Goal: Contribute content: Contribute content

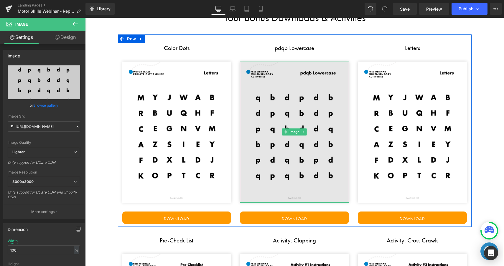
click at [278, 139] on img at bounding box center [294, 132] width 109 height 141
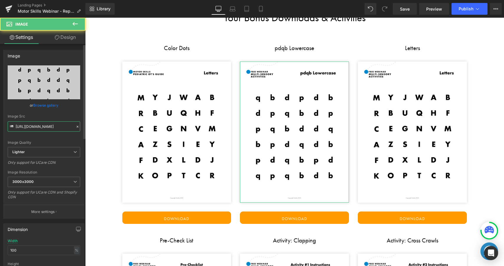
click at [42, 127] on input "[URL][DOMAIN_NAME]" at bounding box center [44, 127] width 73 height 10
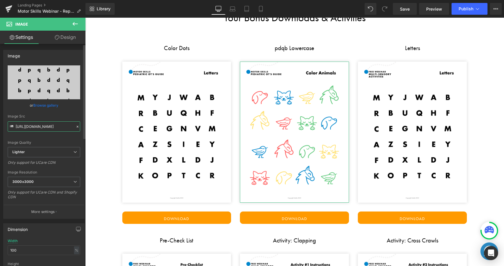
type input "[URL][DOMAIN_NAME]"
click at [68, 113] on div "Image Quality Lighter Lightest Lighter Lighter Lightest Only support for UCare …" at bounding box center [44, 106] width 73 height 82
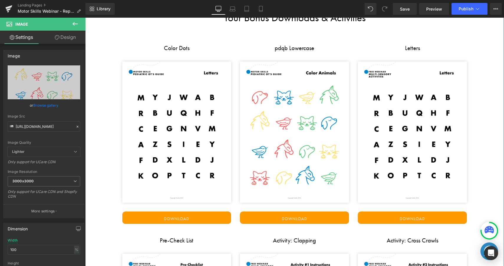
click at [269, 219] on link "Download" at bounding box center [294, 218] width 109 height 12
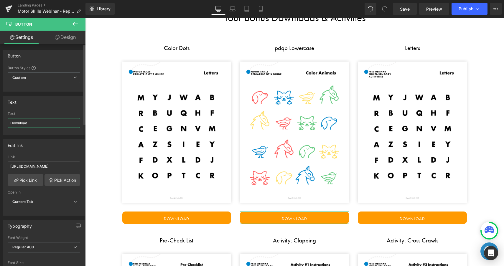
click at [39, 123] on input "Download" at bounding box center [44, 123] width 73 height 10
click at [40, 165] on input "[URL][DOMAIN_NAME]" at bounding box center [44, 167] width 73 height 10
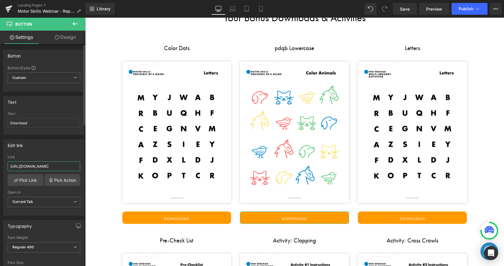
click at [40, 165] on input "[URL][DOMAIN_NAME]" at bounding box center [44, 167] width 73 height 10
paste input "Color_Animals_Visual_Chart.png?v=1755894130"
type input "[URL][DOMAIN_NAME]"
click at [52, 147] on div "Edit link" at bounding box center [44, 145] width 81 height 11
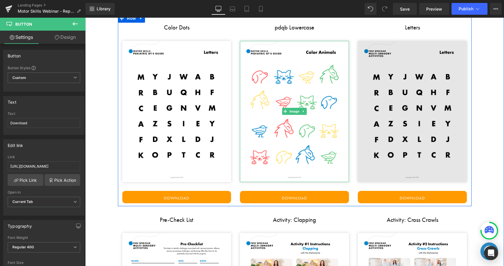
scroll to position [1112, 0]
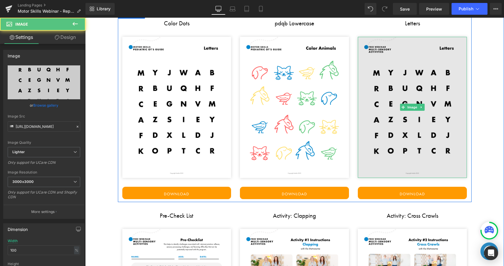
click at [380, 107] on img at bounding box center [412, 107] width 109 height 141
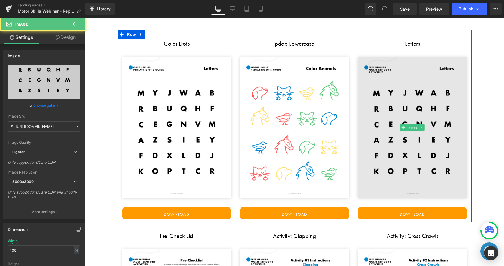
scroll to position [1088, 0]
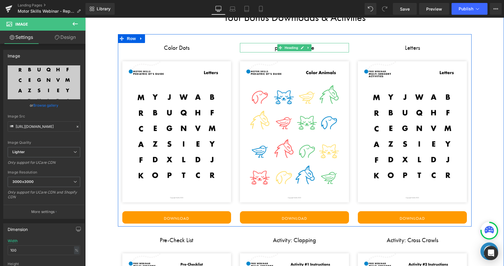
click at [275, 49] on h3 "pdqb Lowercase" at bounding box center [294, 47] width 109 height 9
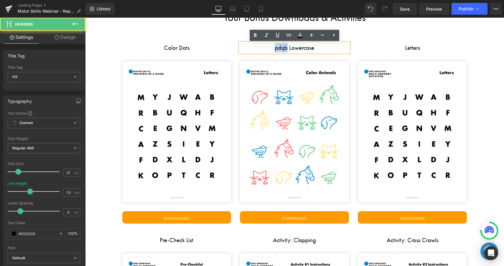
click at [275, 49] on h3 "pdqb Lowercase" at bounding box center [294, 47] width 109 height 9
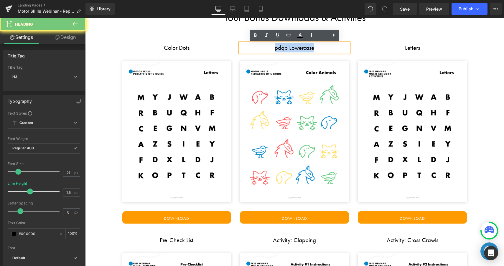
click at [275, 49] on h3 "pdqb Lowercase" at bounding box center [294, 47] width 109 height 9
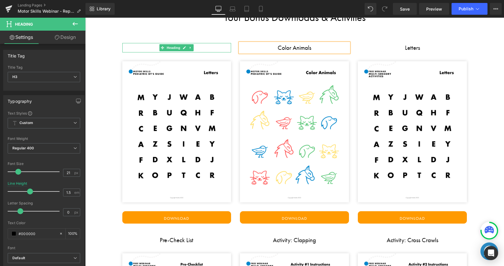
click at [150, 49] on h3 "Color Dots" at bounding box center [176, 47] width 109 height 9
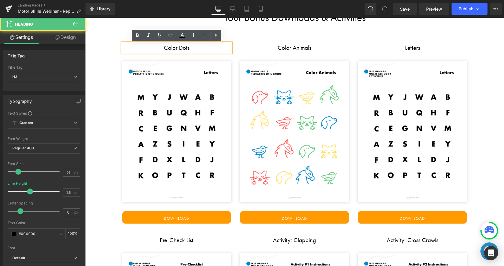
click at [167, 48] on h3 "Color Dots" at bounding box center [176, 47] width 109 height 9
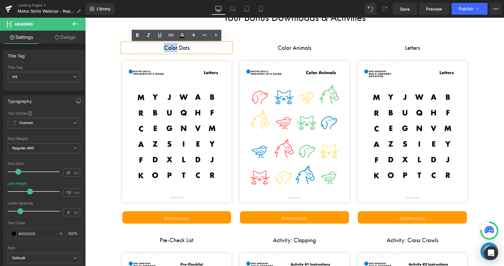
click at [167, 48] on h3 "Color Dots" at bounding box center [176, 47] width 109 height 9
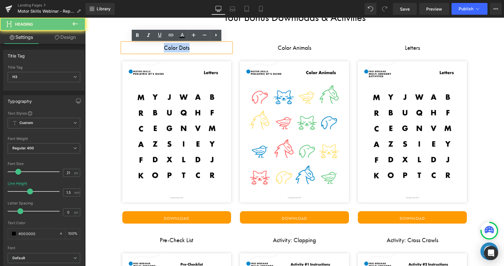
click at [167, 48] on h3 "Color Dots" at bounding box center [176, 47] width 109 height 9
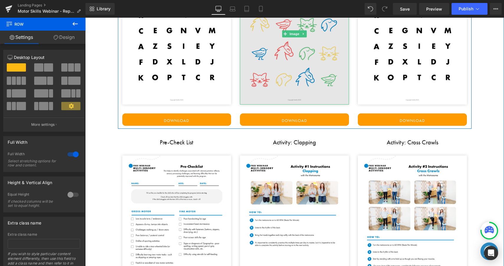
scroll to position [1214, 0]
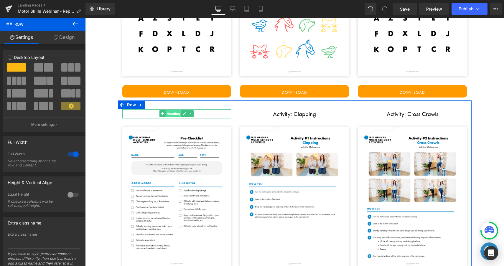
click at [173, 112] on span "Heading" at bounding box center [174, 113] width 16 height 7
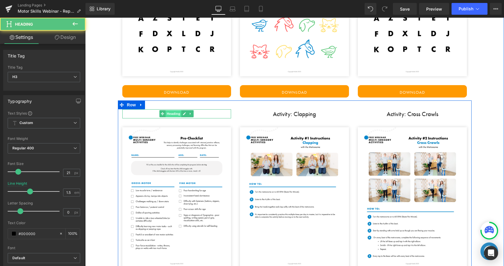
click at [173, 112] on span "Heading" at bounding box center [174, 113] width 16 height 7
click at [149, 113] on h3 "Pre-Check List" at bounding box center [176, 113] width 109 height 9
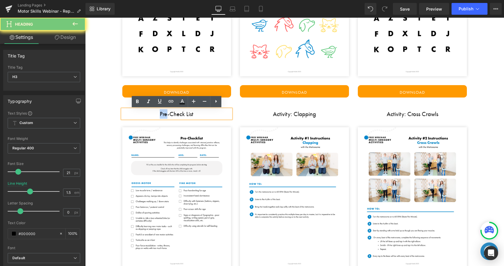
click at [149, 113] on h3 "Pre-Check List" at bounding box center [176, 113] width 109 height 9
click at [163, 113] on h3 "Pre-Check List" at bounding box center [176, 113] width 109 height 9
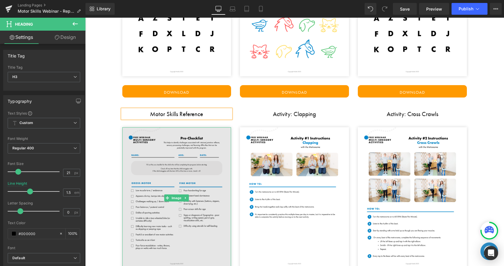
click at [158, 143] on img at bounding box center [176, 197] width 109 height 141
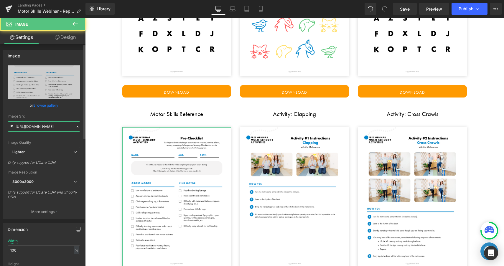
click at [48, 128] on input "[URL][DOMAIN_NAME]" at bounding box center [44, 127] width 73 height 10
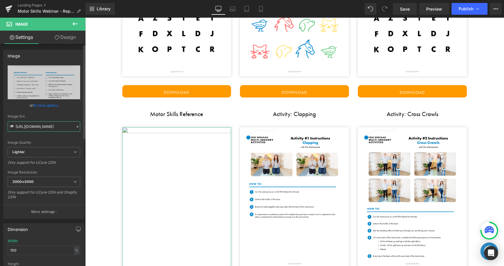
type input "[URL][DOMAIN_NAME]"
click at [73, 118] on div "Image Src [URL][DOMAIN_NAME]" at bounding box center [44, 122] width 73 height 17
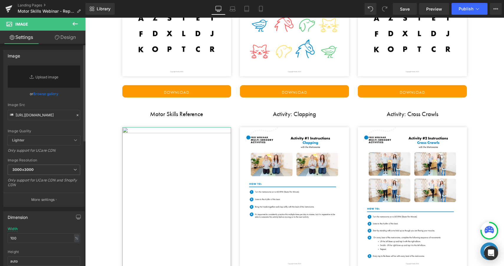
click at [75, 129] on div "Image Quality" at bounding box center [44, 131] width 73 height 4
click at [168, 156] on img at bounding box center [176, 197] width 109 height 141
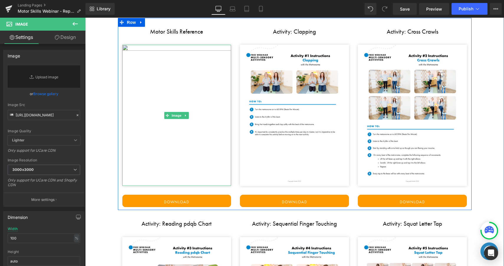
scroll to position [1355, 0]
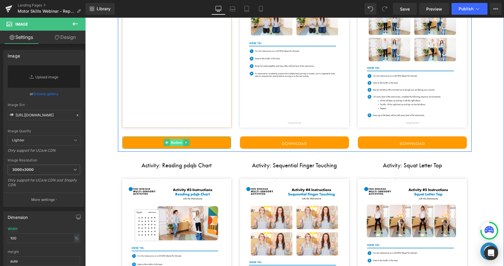
click at [177, 141] on span "Button" at bounding box center [177, 142] width 14 height 7
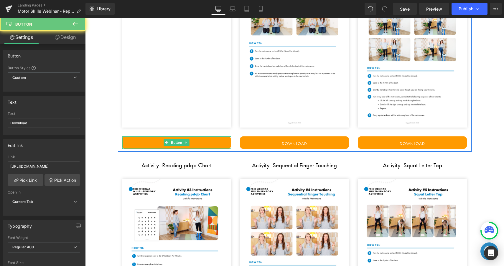
click at [208, 142] on link "Download" at bounding box center [176, 143] width 109 height 12
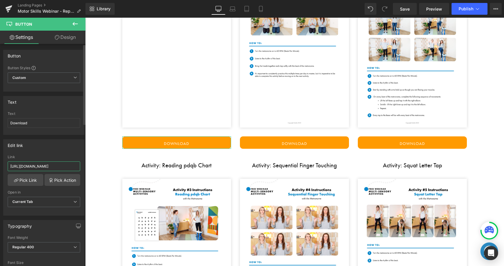
click at [31, 166] on input "[URL][DOMAIN_NAME]" at bounding box center [44, 167] width 73 height 10
type input "[URL][DOMAIN_NAME]"
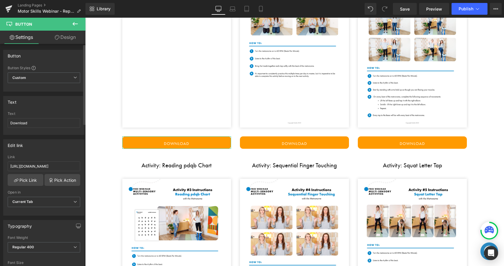
click at [51, 149] on div "Edit link" at bounding box center [44, 145] width 81 height 11
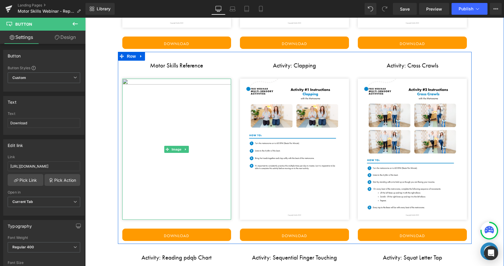
scroll to position [1252, 0]
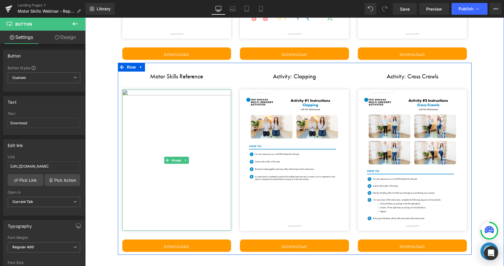
click at [181, 112] on img at bounding box center [176, 160] width 109 height 141
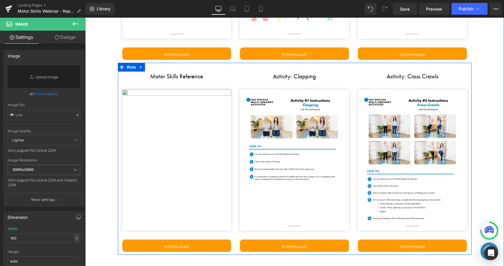
click at [206, 174] on img at bounding box center [176, 160] width 109 height 141
click at [170, 152] on img at bounding box center [176, 160] width 109 height 141
click at [167, 145] on img at bounding box center [176, 160] width 109 height 141
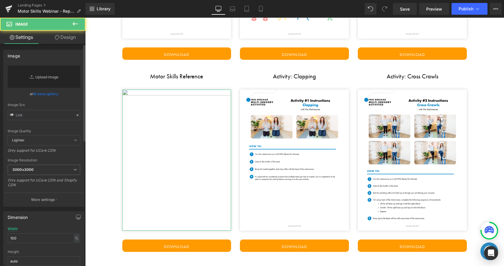
click at [47, 77] on link "Replace Image" at bounding box center [44, 76] width 73 height 22
type input "C:\fakepath\1.png"
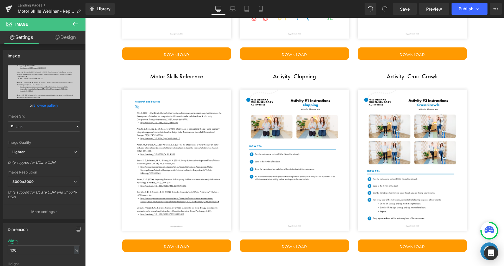
click at [264, 246] on div "Rendering Content" at bounding box center [252, 243] width 36 height 6
click at [274, 247] on link "Download" at bounding box center [294, 246] width 109 height 12
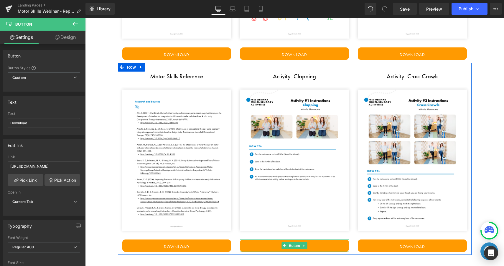
click at [272, 246] on link "Download" at bounding box center [294, 246] width 109 height 12
drag, startPoint x: 272, startPoint y: 246, endPoint x: 347, endPoint y: 260, distance: 75.9
click at [272, 246] on link "Download" at bounding box center [294, 246] width 109 height 12
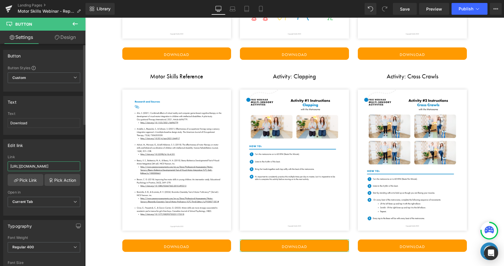
click at [50, 169] on input "[URL][DOMAIN_NAME]" at bounding box center [44, 167] width 73 height 10
paste input "_Signs_of_Motor_Deficits_Checklist.pdf?v=1755894375"
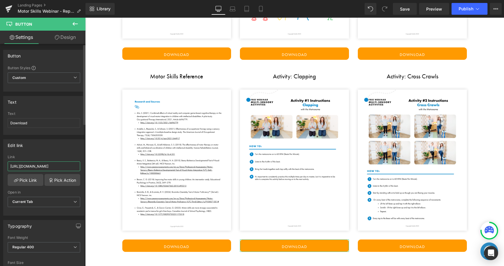
type input "[URL][DOMAIN_NAME]"
click at [57, 147] on div "Edit link" at bounding box center [44, 145] width 81 height 11
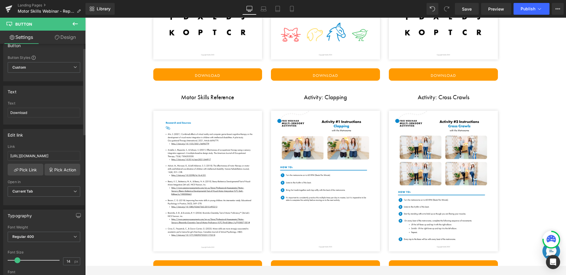
scroll to position [1312, 0]
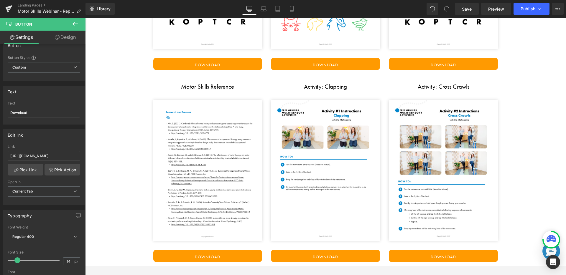
click at [321, 88] on div "Activity: Clapping Heading" at bounding box center [325, 86] width 109 height 9
click at [321, 88] on h3 "Activity: Clapping" at bounding box center [325, 86] width 109 height 9
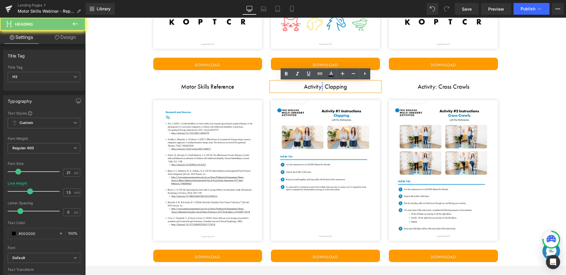
click at [321, 88] on h3 "Activity: Clapping" at bounding box center [325, 86] width 109 height 9
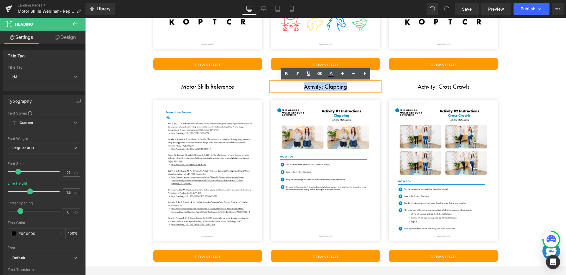
paste div
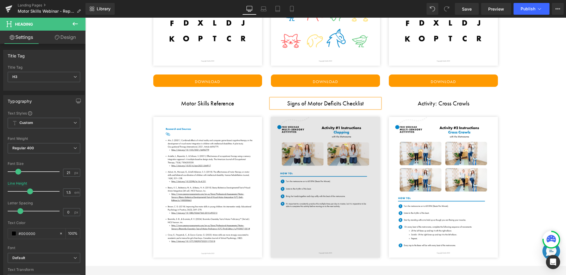
scroll to position [1289, 0]
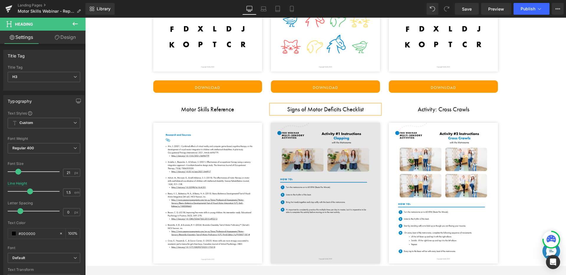
click at [359, 154] on img at bounding box center [325, 193] width 109 height 141
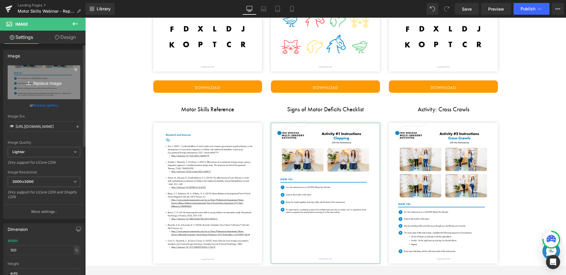
click at [50, 84] on icon "Replace Image" at bounding box center [43, 82] width 47 height 7
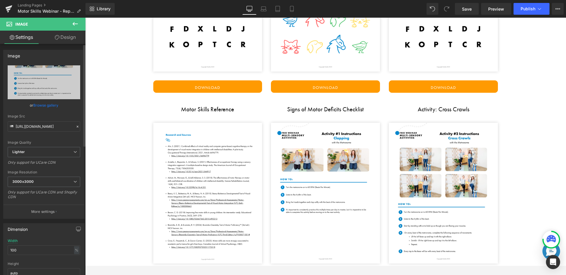
type input "C:\fakepath\1.png"
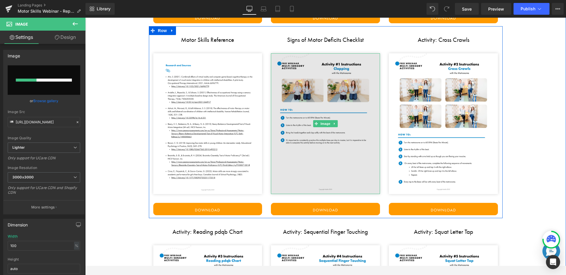
scroll to position [1366, 0]
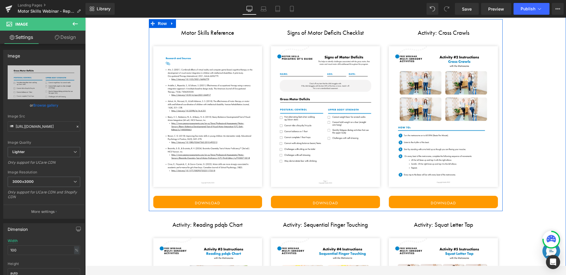
click at [295, 203] on link "Download" at bounding box center [325, 202] width 109 height 12
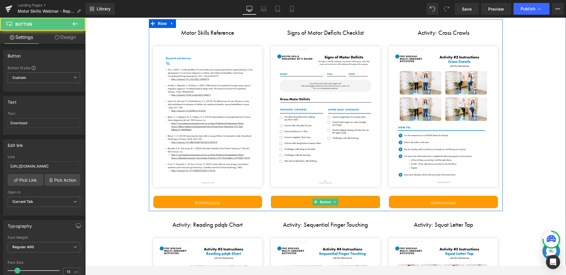
click at [308, 201] on link "Download" at bounding box center [325, 202] width 109 height 12
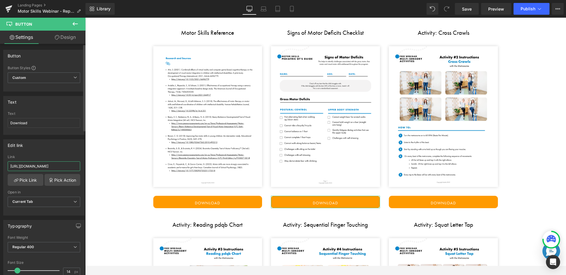
click at [52, 165] on input "[URL][DOMAIN_NAME]" at bounding box center [44, 167] width 73 height 10
click at [63, 142] on div "Edit link" at bounding box center [44, 145] width 81 height 11
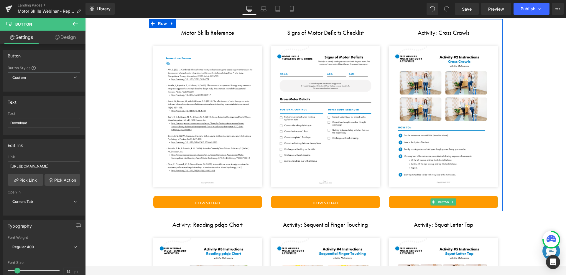
click at [421, 203] on link "Download" at bounding box center [443, 202] width 109 height 12
click at [410, 201] on link "Download" at bounding box center [443, 202] width 109 height 12
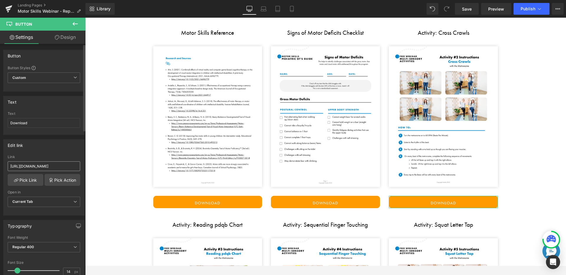
click at [55, 169] on input "[URL][DOMAIN_NAME]" at bounding box center [44, 167] width 73 height 10
type input "[URL][DOMAIN_NAME]"
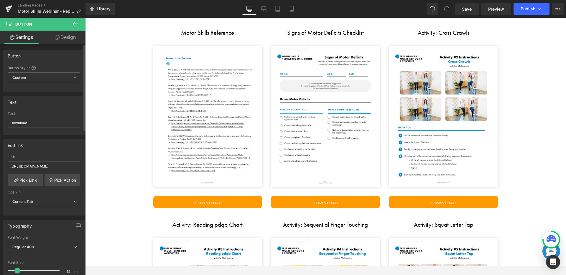
click at [62, 142] on div "Edit link" at bounding box center [44, 145] width 81 height 11
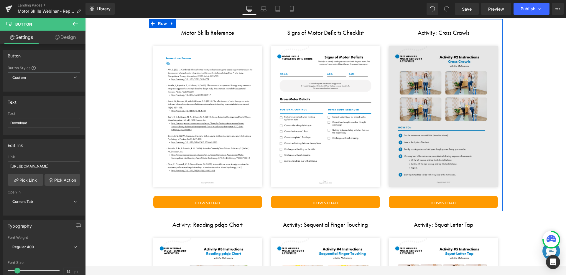
click at [448, 71] on img at bounding box center [443, 116] width 109 height 141
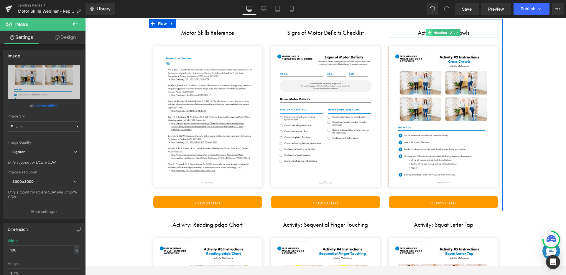
click at [429, 32] on icon at bounding box center [429, 32] width 3 height 3
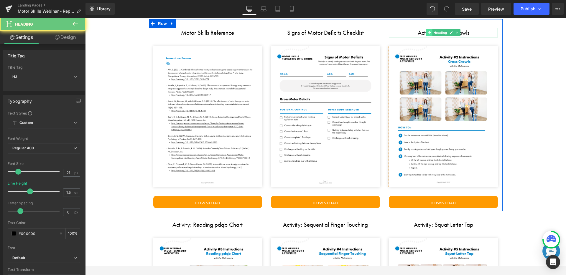
click at [429, 32] on icon at bounding box center [429, 32] width 3 height 3
click at [414, 32] on h3 "Activity: Cross Crawls" at bounding box center [443, 32] width 109 height 9
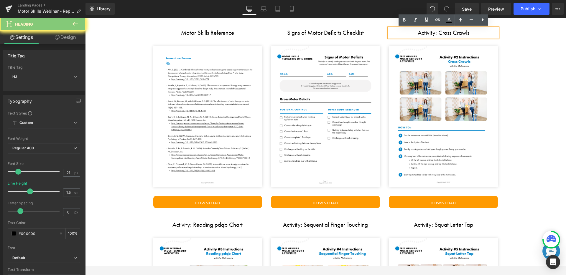
click at [426, 32] on h3 "Activity: Cross Crawls" at bounding box center [443, 32] width 109 height 9
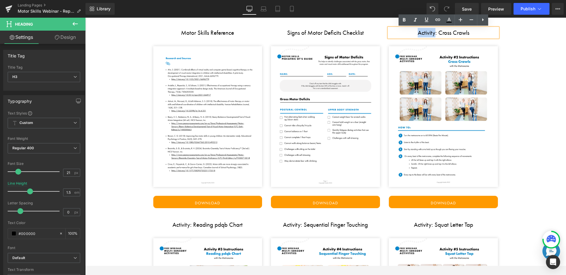
click at [426, 32] on h3 "Activity: Cross Crawls" at bounding box center [443, 32] width 109 height 9
paste div
click at [416, 32] on h3 "Visual_Motor_Treatment_Interventions" at bounding box center [443, 32] width 109 height 9
click at [458, 33] on h3 "Visual Motor_Treatment_Interventions" at bounding box center [443, 32] width 109 height 9
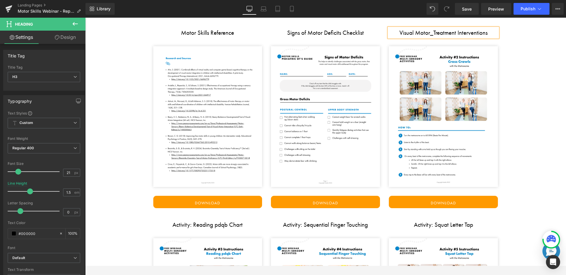
click at [401, 203] on link "Download" at bounding box center [443, 202] width 109 height 12
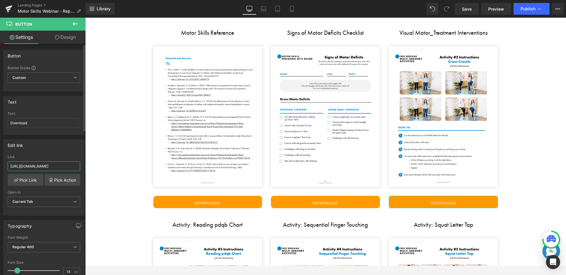
click at [34, 169] on input "[URL][DOMAIN_NAME]" at bounding box center [44, 167] width 73 height 10
click at [51, 147] on div "Edit link" at bounding box center [44, 145] width 81 height 11
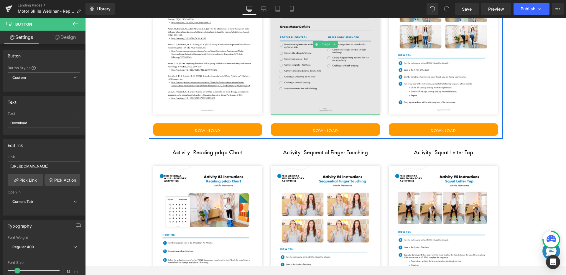
scroll to position [1444, 0]
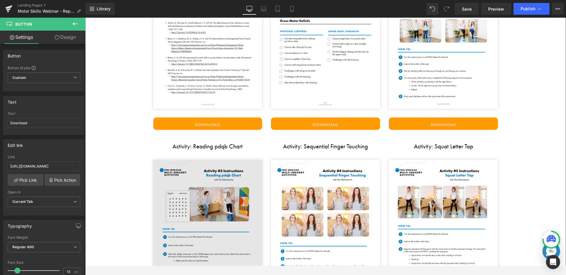
click at [224, 190] on img at bounding box center [207, 230] width 109 height 141
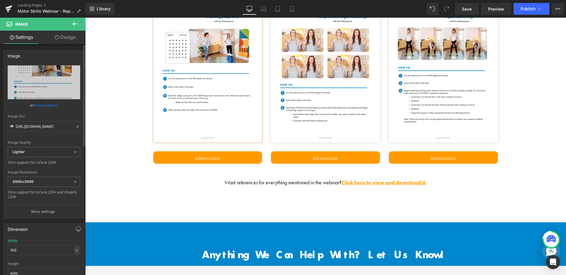
scroll to position [1618, 0]
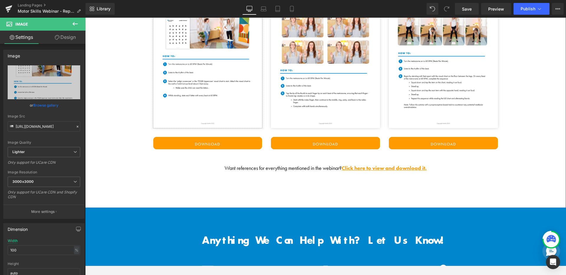
click at [85, 18] on div at bounding box center [85, 18] width 0 height 0
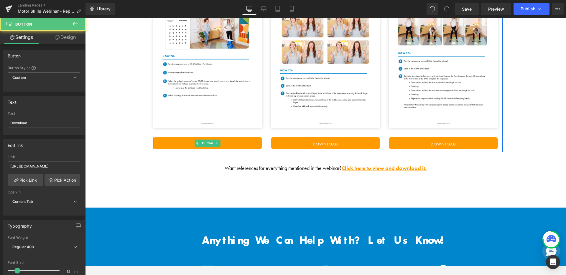
click at [231, 144] on link "Download" at bounding box center [207, 143] width 109 height 12
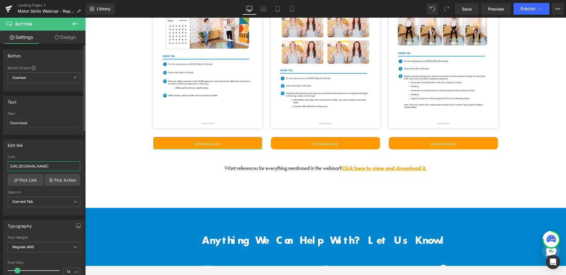
click at [22, 163] on input "[URL][DOMAIN_NAME]" at bounding box center [44, 167] width 73 height 10
type input "[URL][DOMAIN_NAME]"
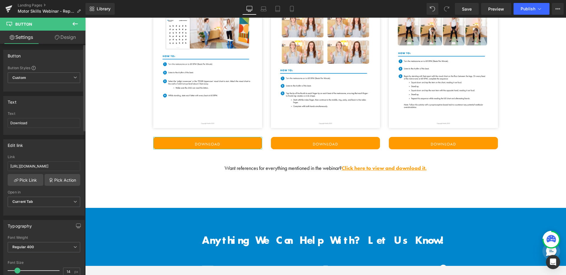
click at [45, 147] on div "Edit link" at bounding box center [44, 145] width 81 height 11
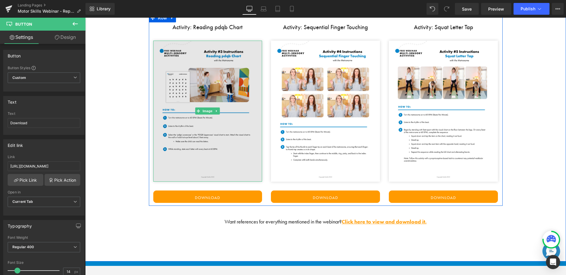
scroll to position [1530, 0]
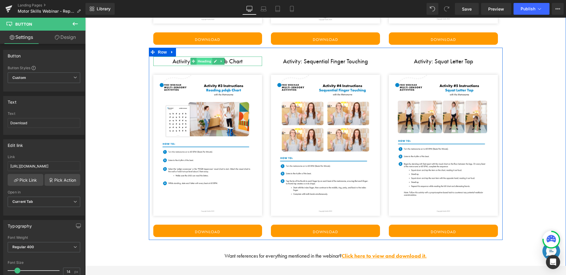
click at [200, 61] on span "Heading" at bounding box center [205, 61] width 16 height 7
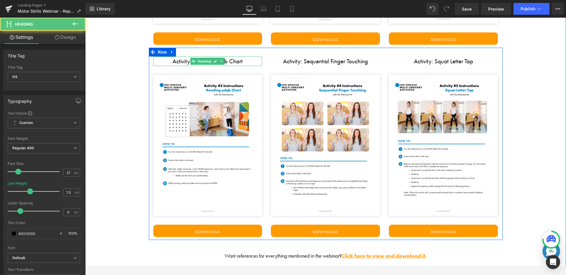
click at [170, 61] on h3 "Activity: Reading pdqb Chart" at bounding box center [207, 61] width 109 height 9
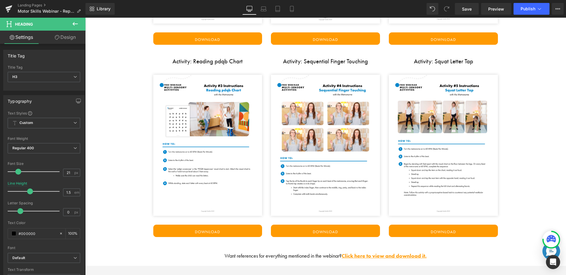
click at [188, 63] on h3 "Activity: Reading pdqb Chart" at bounding box center [207, 61] width 109 height 9
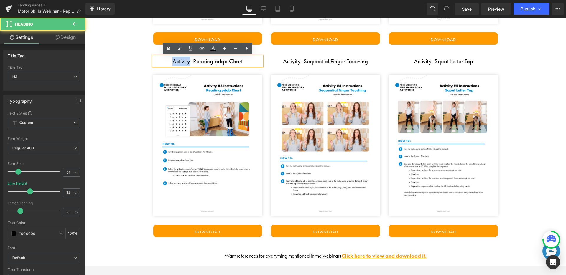
click at [188, 63] on h3 "Activity: Reading pdqb Chart" at bounding box center [207, 61] width 109 height 9
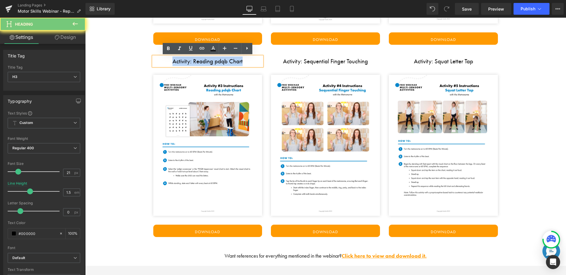
click at [188, 63] on h3 "Activity: Reading pdqb Chart" at bounding box center [207, 61] width 109 height 9
paste div
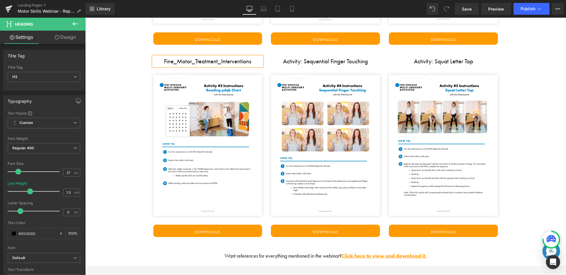
click at [177, 63] on h3 "Fine_Motor_Treatment_Interventions" at bounding box center [207, 61] width 109 height 9
click at [194, 62] on h3 "Fine Motor_Treatment_Interventions" at bounding box center [207, 61] width 109 height 9
click at [219, 63] on h3 "Fine Motor Treatment_Interventions" at bounding box center [207, 61] width 109 height 9
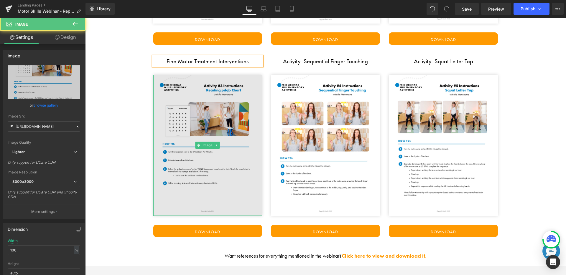
click at [218, 122] on img at bounding box center [207, 145] width 109 height 141
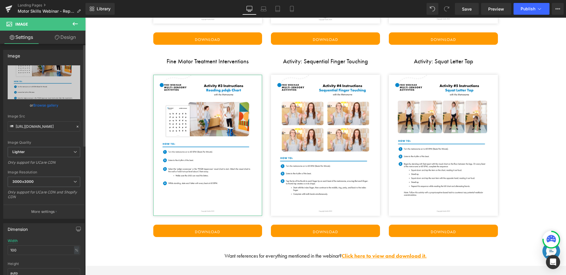
click at [40, 107] on link "Browse gallery" at bounding box center [45, 105] width 25 height 10
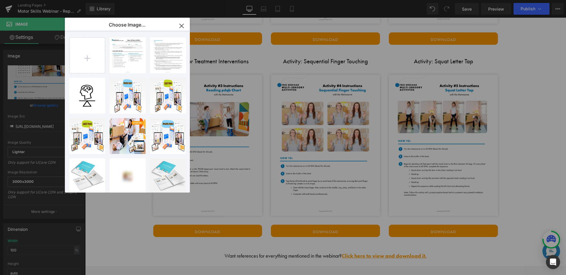
click at [180, 29] on icon "button" at bounding box center [181, 25] width 9 height 9
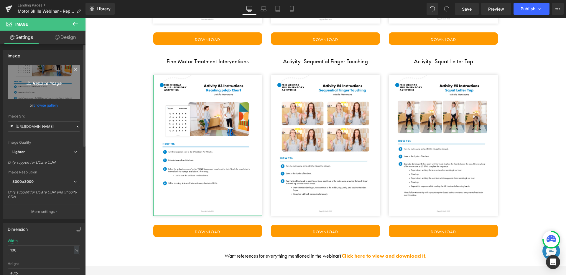
click at [43, 85] on icon "Replace Image" at bounding box center [43, 82] width 47 height 7
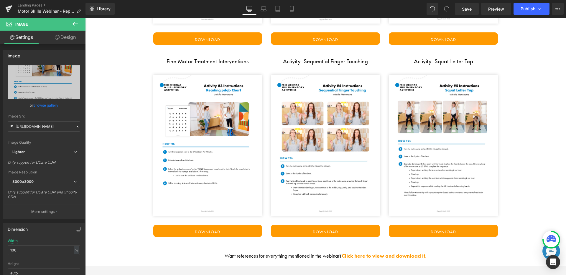
type input "C:\fakepath\1.png"
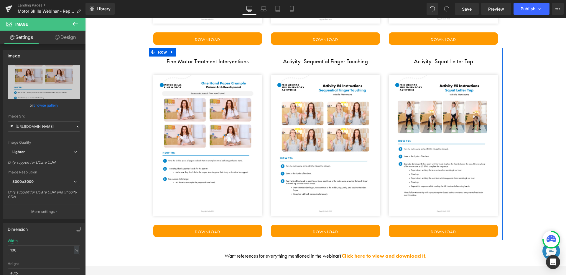
click at [317, 229] on div "Download Button" at bounding box center [325, 231] width 109 height 12
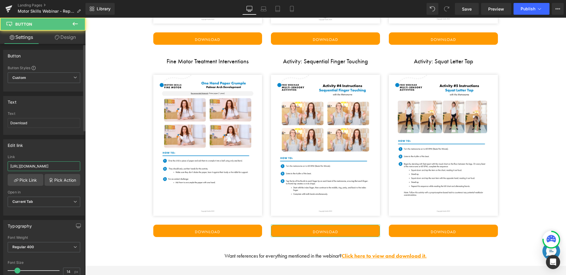
click at [48, 164] on input "[URL][DOMAIN_NAME]" at bounding box center [44, 167] width 73 height 10
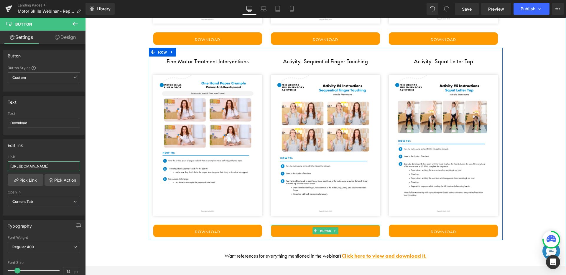
click at [284, 225] on div at bounding box center [325, 225] width 109 height 1
click at [284, 231] on link "Download" at bounding box center [325, 231] width 109 height 12
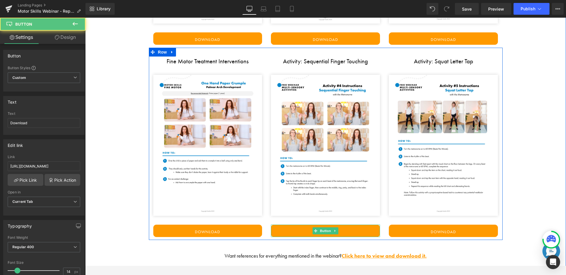
click at [284, 231] on link "Download" at bounding box center [325, 231] width 109 height 12
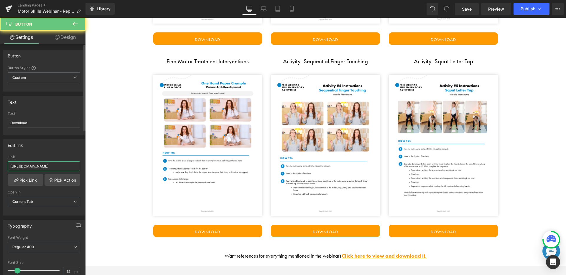
click at [60, 166] on input "[URL][DOMAIN_NAME]" at bounding box center [44, 167] width 73 height 10
type input "[URL][DOMAIN_NAME]"
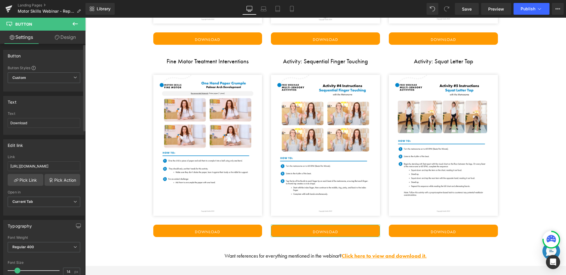
click at [60, 151] on div "Edit link [URL][DOMAIN_NAME] Link [URL][DOMAIN_NAME] Pick Link Pick Action Curr…" at bounding box center [43, 177] width 81 height 76
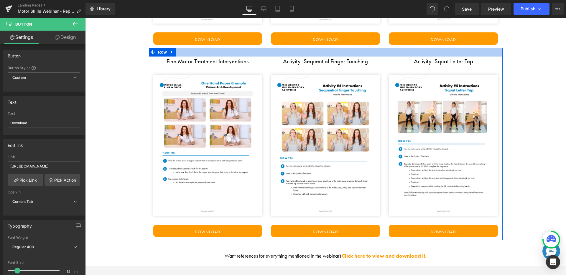
click at [293, 62] on h3 "Activity: Sequential Finger Touching" at bounding box center [325, 61] width 109 height 9
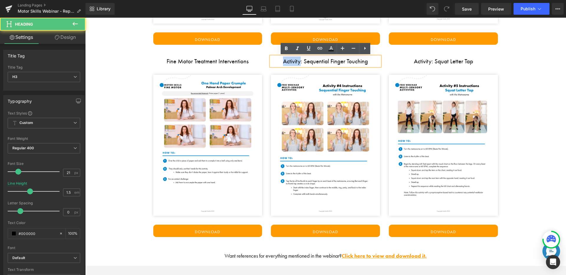
click at [293, 62] on h3 "Activity: Sequential Finger Touching" at bounding box center [325, 61] width 109 height 9
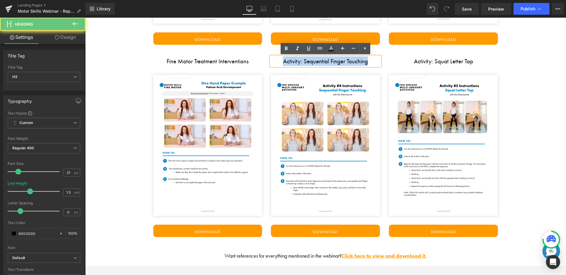
click at [293, 62] on h3 "Activity: Sequential Finger Touching" at bounding box center [325, 61] width 109 height 9
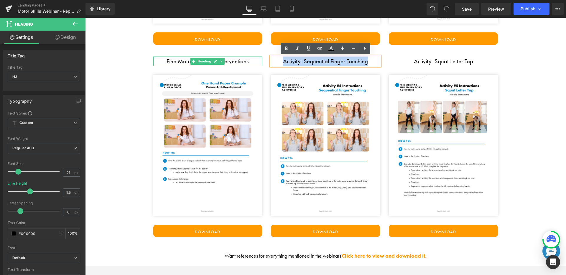
click at [235, 61] on h3 "Fine Motor Treatment Interventions" at bounding box center [207, 61] width 109 height 9
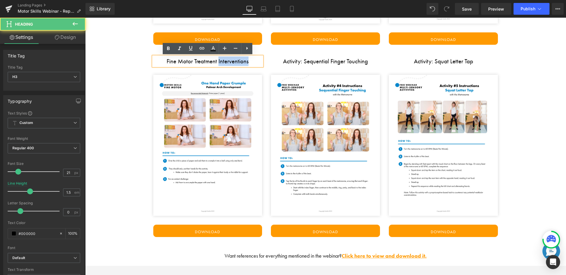
click at [235, 61] on h3 "Fine Motor Treatment Interventions" at bounding box center [207, 61] width 109 height 9
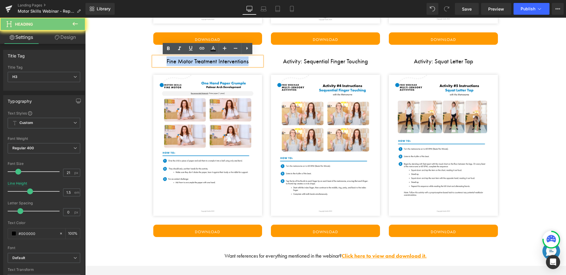
click at [235, 61] on h3 "Fine Motor Treatment Interventions" at bounding box center [207, 61] width 109 height 9
copy h3 "Fine Motor Treatment Interventions"
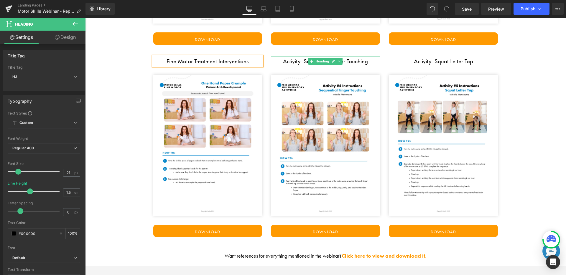
click at [303, 61] on h3 "Activity: Sequential Finger Touching" at bounding box center [325, 61] width 109 height 9
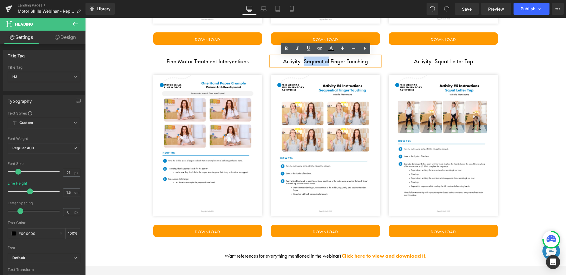
click at [303, 61] on h3 "Activity: Sequential Finger Touching" at bounding box center [325, 61] width 109 height 9
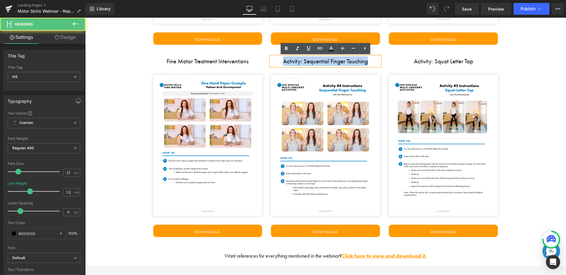
paste div
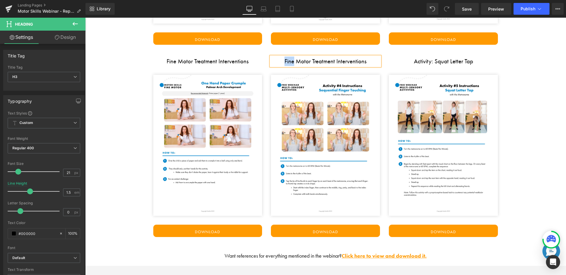
drag, startPoint x: 293, startPoint y: 62, endPoint x: 282, endPoint y: 62, distance: 11.2
click at [282, 62] on h3 "Fine Motor Treatment Interventions" at bounding box center [325, 61] width 109 height 9
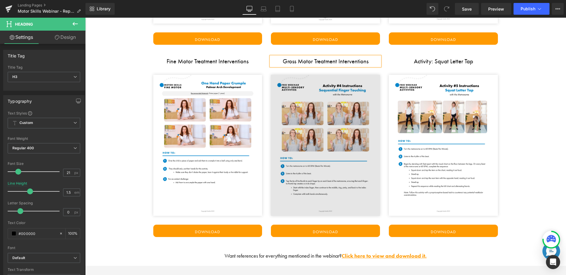
click at [297, 112] on img at bounding box center [325, 145] width 109 height 141
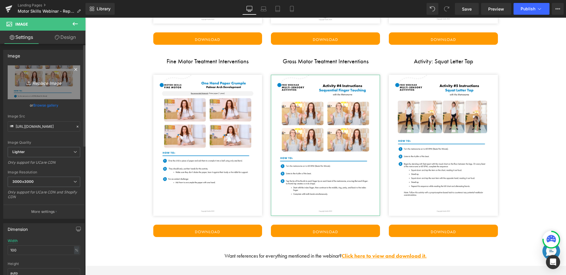
click at [39, 83] on icon "Replace Image" at bounding box center [43, 82] width 47 height 7
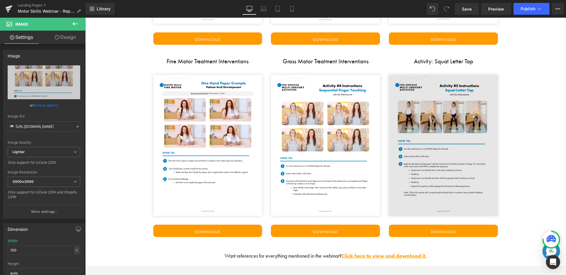
type input "C:\fakepath\1.png"
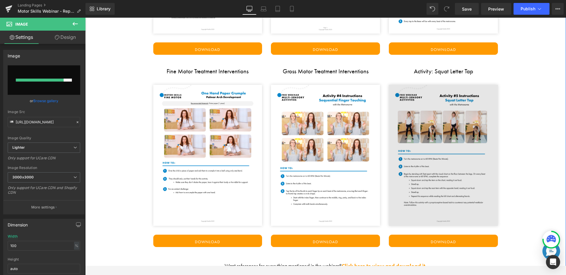
scroll to position [1548, 0]
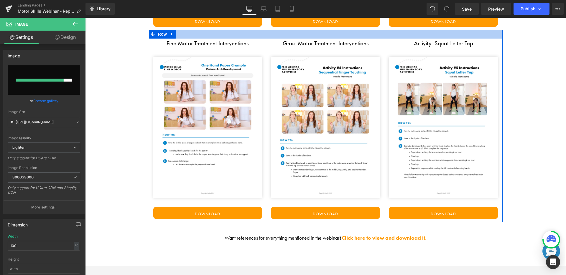
click at [266, 34] on div at bounding box center [326, 34] width 354 height 9
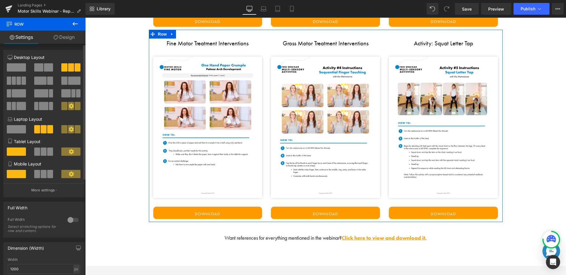
click at [42, 67] on span at bounding box center [38, 67] width 9 height 8
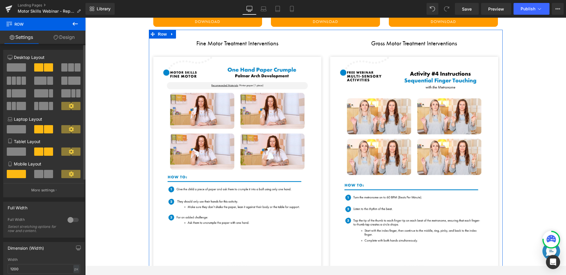
click at [18, 82] on span at bounding box center [19, 81] width 4 height 8
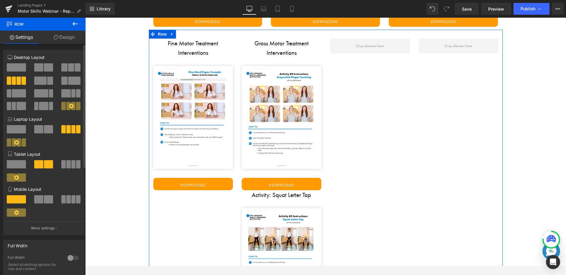
click at [68, 69] on span at bounding box center [71, 67] width 6 height 8
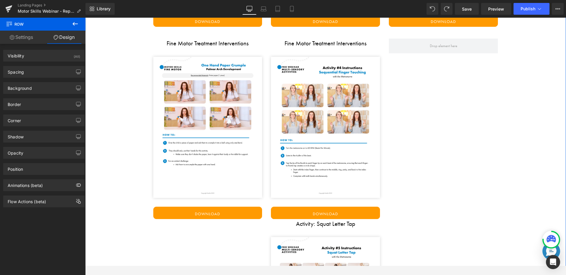
click at [114, 40] on div "Your Bonus Downloads & Activities Heading Letters Heading Image Download Button…" at bounding box center [325, 21] width 481 height 803
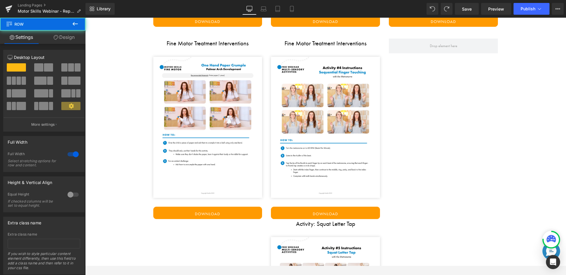
click at [76, 23] on icon at bounding box center [75, 23] width 7 height 7
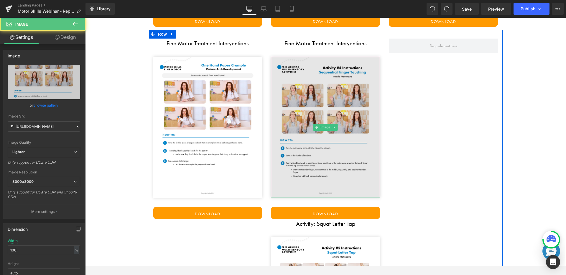
click at [299, 84] on img at bounding box center [325, 127] width 109 height 141
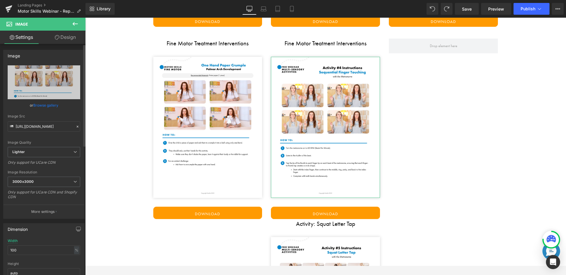
click at [48, 105] on link "Browse gallery" at bounding box center [45, 105] width 25 height 10
click at [48, 0] on div "Heading You are previewing how the will restyle your page. You can not edit Ele…" at bounding box center [283, 0] width 566 height 0
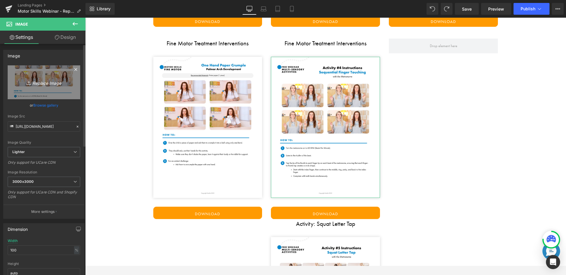
click at [41, 81] on icon "Replace Image" at bounding box center [43, 82] width 47 height 7
type input "C:\fakepath\1.png"
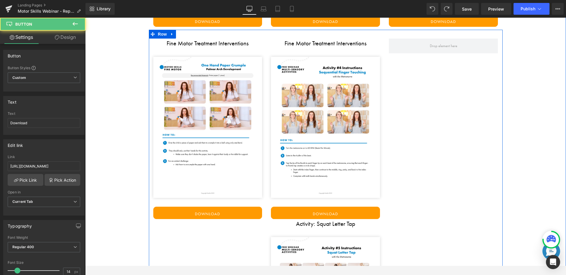
click at [303, 214] on link "Download" at bounding box center [325, 213] width 109 height 12
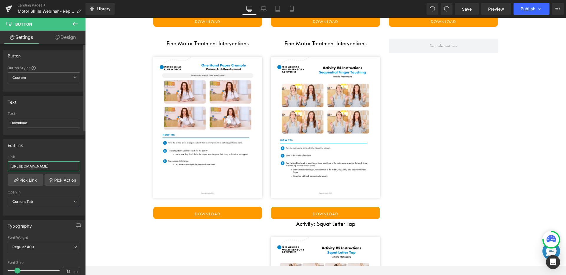
click at [36, 168] on input "[URL][DOMAIN_NAME]" at bounding box center [44, 167] width 73 height 10
type input "Fine Motor Treatment Interventions"
click at [57, 146] on div "Edit link" at bounding box center [44, 145] width 81 height 11
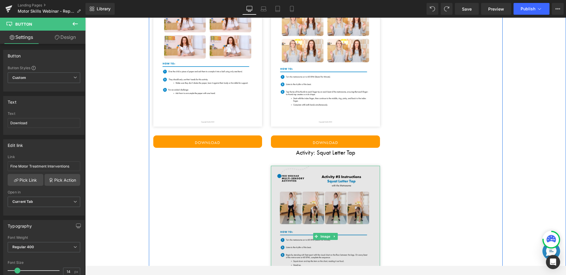
scroll to position [1655, 0]
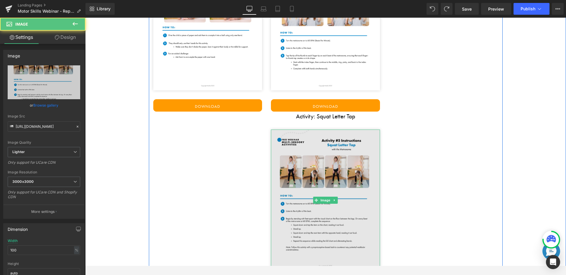
click at [308, 148] on img at bounding box center [325, 200] width 109 height 141
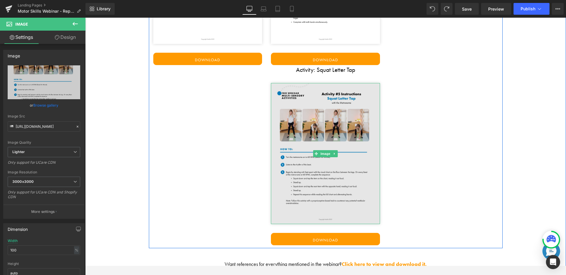
scroll to position [1692, 0]
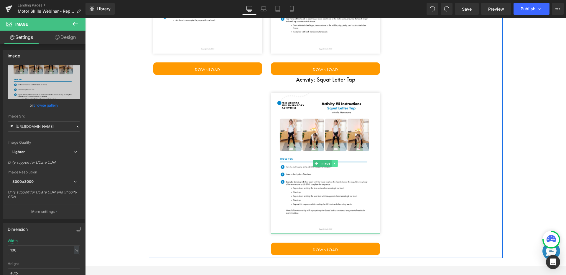
click at [334, 162] on icon at bounding box center [334, 164] width 3 height 4
click at [337, 162] on icon at bounding box center [337, 163] width 3 height 3
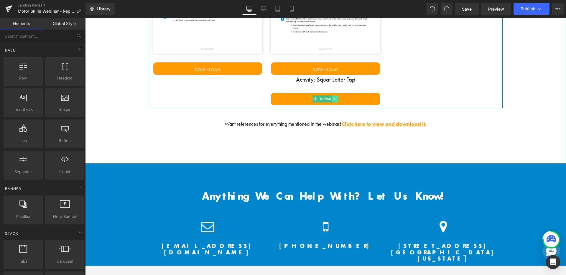
click at [337, 98] on icon at bounding box center [335, 99] width 3 height 4
click at [339, 99] on icon at bounding box center [338, 99] width 3 height 3
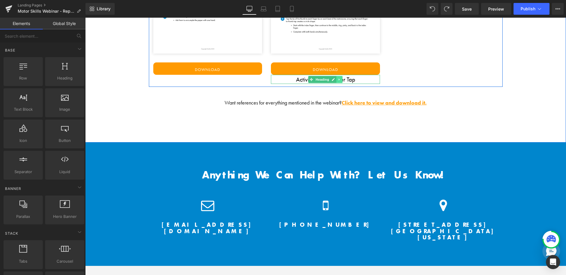
click at [339, 81] on icon at bounding box center [339, 80] width 3 height 4
click at [341, 81] on icon at bounding box center [342, 80] width 3 height 4
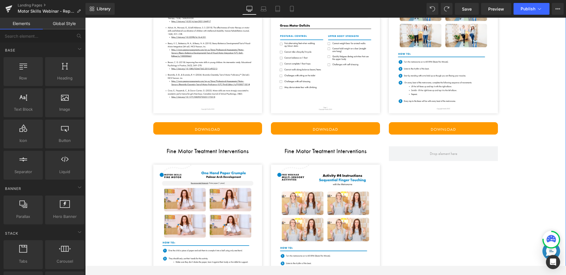
scroll to position [1439, 0]
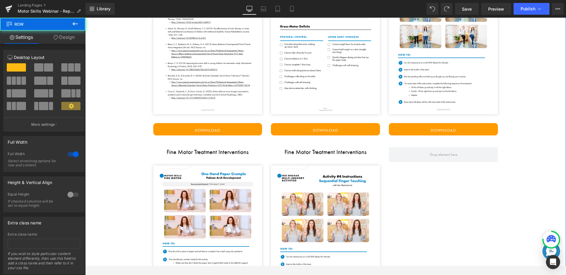
click at [504, 137] on div "Your Bonus Downloads & Activities Heading Letters Heading Image Download Button…" at bounding box center [325, 40] width 481 height 622
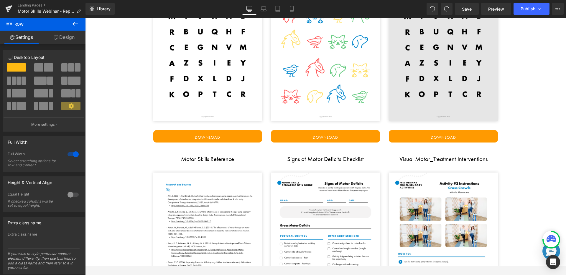
scroll to position [1273, 0]
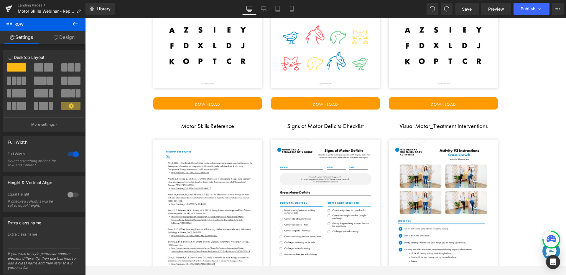
click at [435, 134] on div "Visual Motor_Treatment Interventions Heading Image Download Button" at bounding box center [444, 212] width 118 height 180
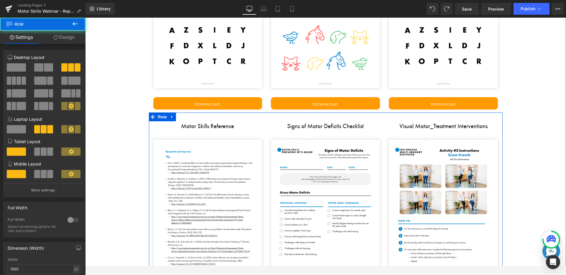
click at [434, 125] on span "Heading" at bounding box center [441, 126] width 16 height 7
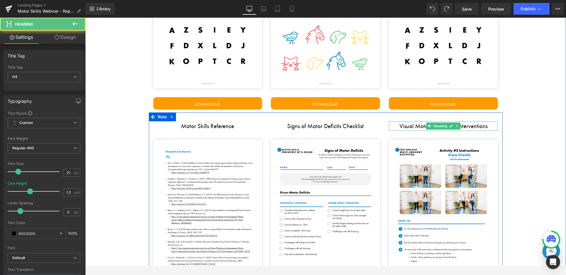
click at [418, 127] on h3 "Visual Motor_Treatment Interventions" at bounding box center [443, 126] width 109 height 9
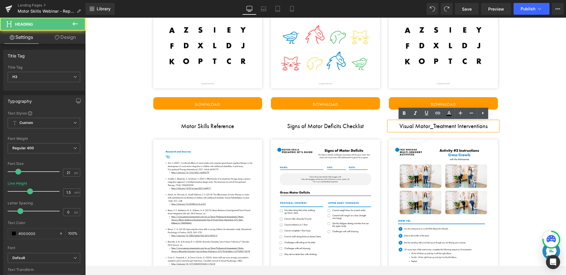
click at [433, 127] on h3 "Visual Motor_Treatment Interventions" at bounding box center [443, 126] width 109 height 9
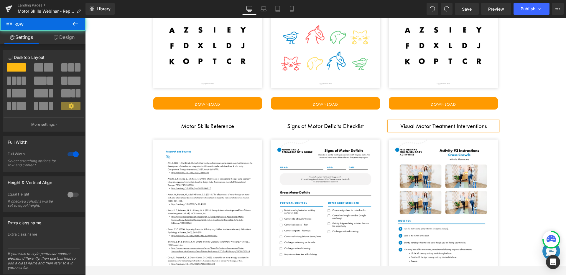
click at [504, 137] on div "Your Bonus Downloads & Activities Heading Letters Heading Image Download Button…" at bounding box center [325, 207] width 481 height 622
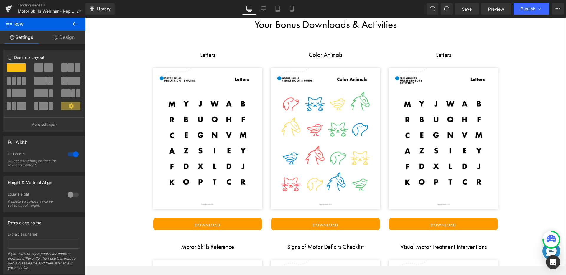
scroll to position [1124, 0]
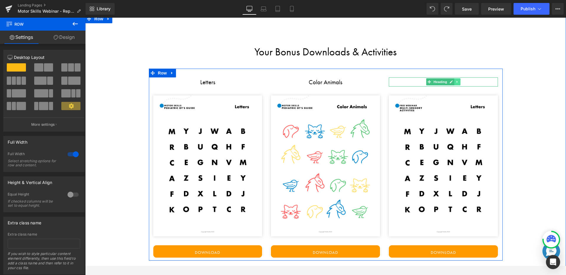
click at [459, 83] on icon at bounding box center [457, 82] width 3 height 4
click at [463, 84] on link at bounding box center [461, 81] width 6 height 7
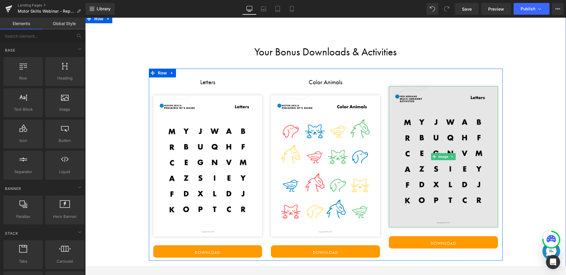
click at [487, 91] on img at bounding box center [443, 156] width 109 height 141
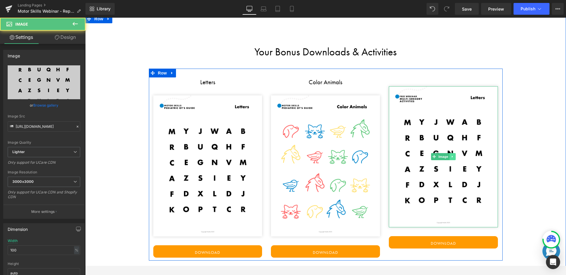
click at [455, 157] on link at bounding box center [453, 156] width 6 height 7
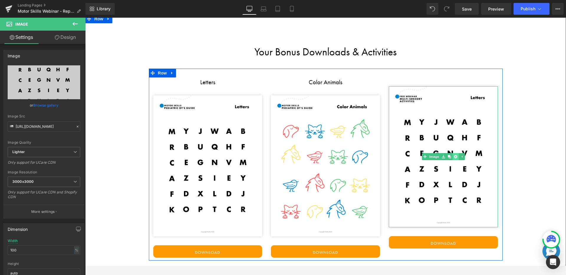
click at [456, 157] on icon at bounding box center [455, 157] width 3 height 4
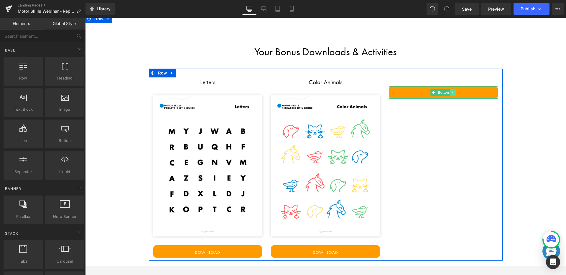
click at [454, 94] on icon at bounding box center [453, 93] width 3 height 4
click at [455, 92] on icon at bounding box center [456, 92] width 3 height 3
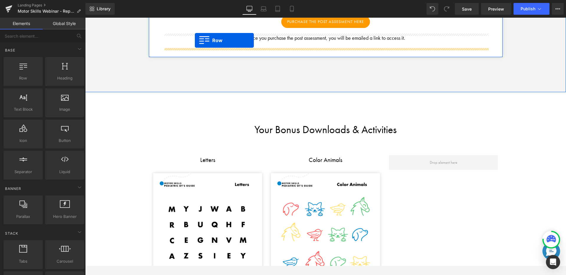
scroll to position [1029, 0]
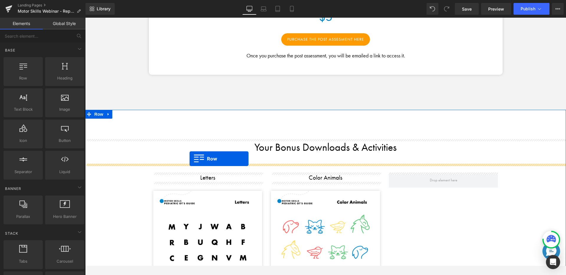
drag, startPoint x: 150, startPoint y: 83, endPoint x: 190, endPoint y: 159, distance: 85.1
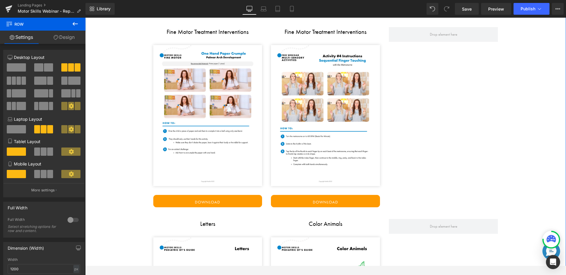
scroll to position [1180, 0]
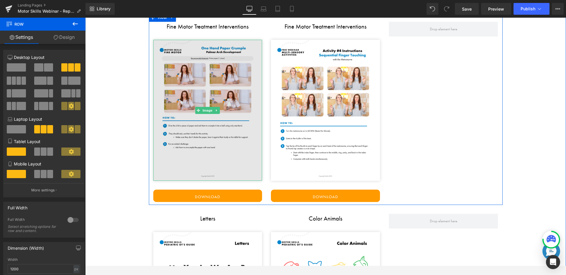
click at [161, 93] on img at bounding box center [207, 110] width 109 height 141
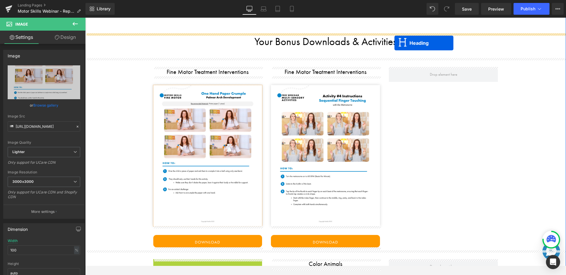
scroll to position [1117, 0]
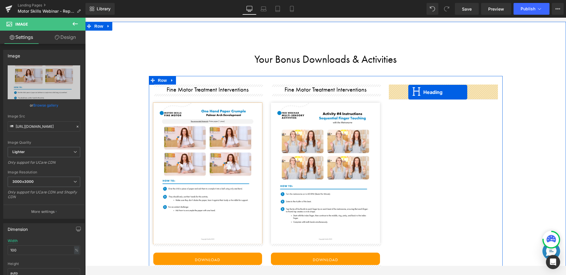
drag, startPoint x: 193, startPoint y: 213, endPoint x: 408, endPoint y: 92, distance: 246.5
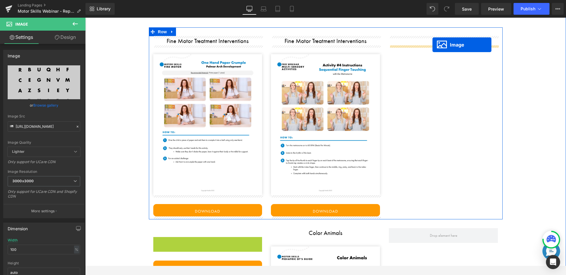
scroll to position [1142, 0]
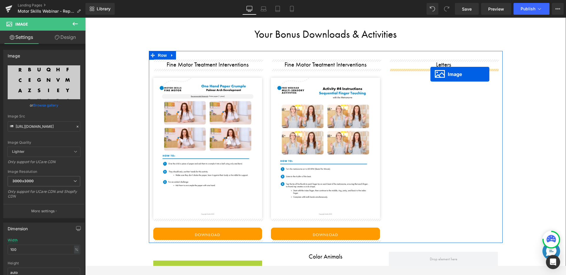
drag, startPoint x: 198, startPoint y: 221, endPoint x: 431, endPoint y: 74, distance: 275.2
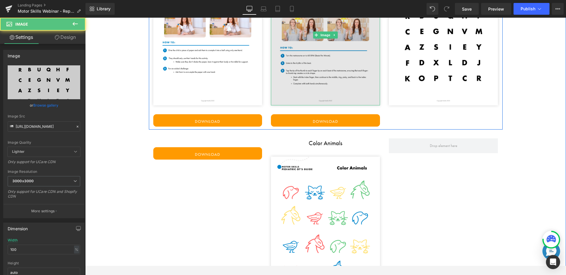
scroll to position [1308, 0]
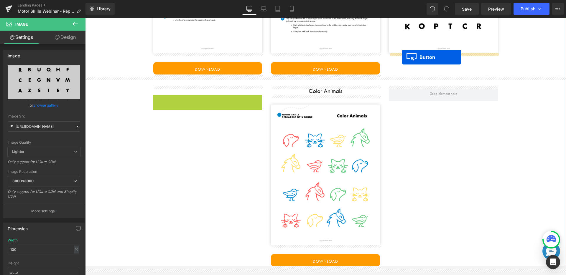
drag, startPoint x: 198, startPoint y: 99, endPoint x: 402, endPoint y: 57, distance: 208.6
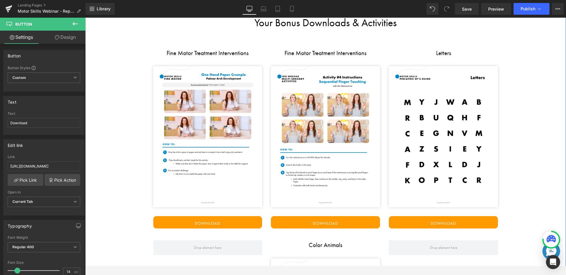
scroll to position [1153, 0]
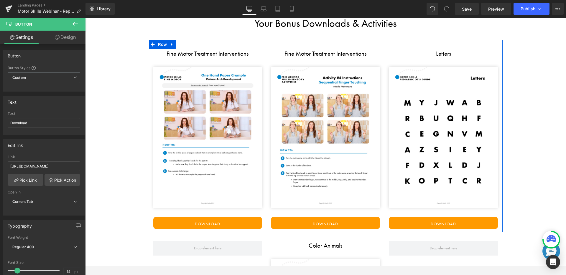
click at [265, 58] on div "Fine Motor Treatment Interventions Heading Image Download Button" at bounding box center [208, 139] width 118 height 180
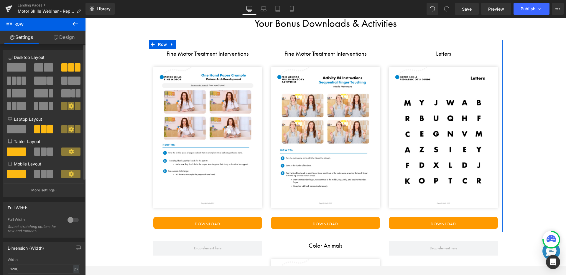
click at [10, 81] on span at bounding box center [9, 81] width 4 height 8
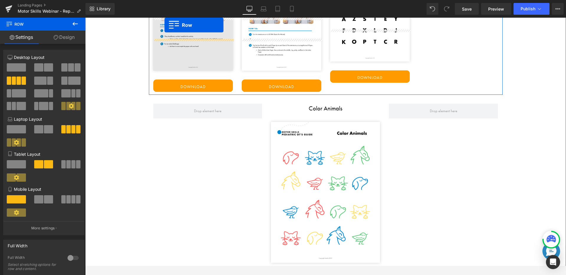
scroll to position [1196, 0]
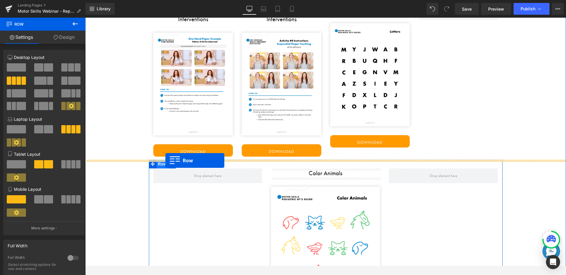
drag, startPoint x: 152, startPoint y: 112, endPoint x: 165, endPoint y: 161, distance: 50.6
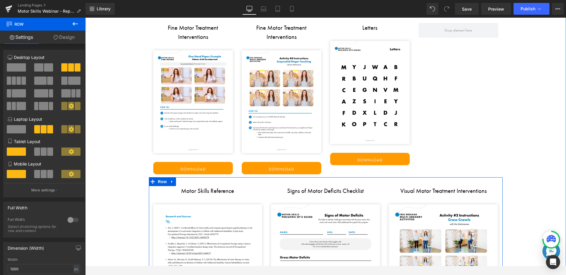
scroll to position [1173, 0]
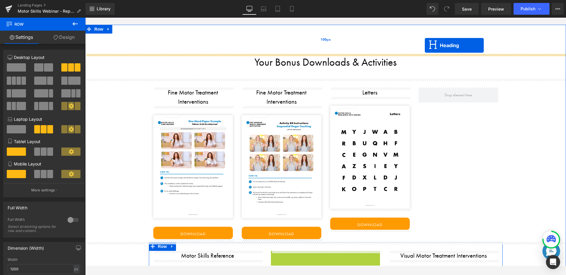
drag, startPoint x: 313, startPoint y: 196, endPoint x: 425, endPoint y: 40, distance: 191.7
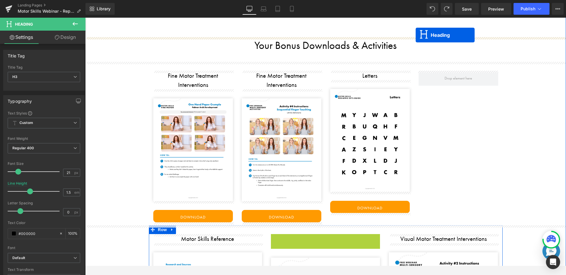
scroll to position [1113, 0]
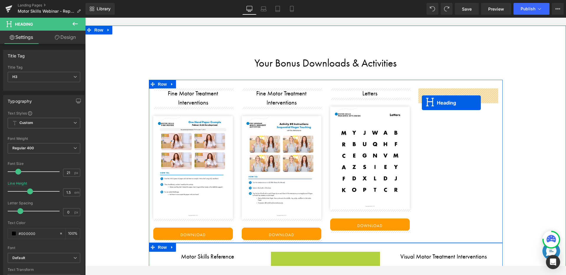
drag, startPoint x: 311, startPoint y: 163, endPoint x: 422, endPoint y: 102, distance: 126.7
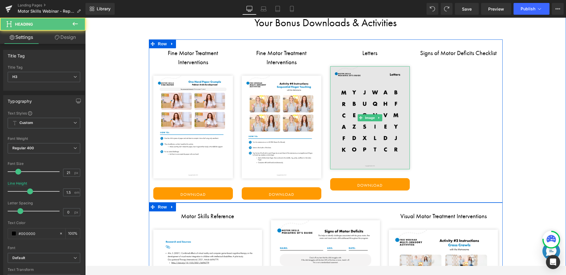
scroll to position [1157, 0]
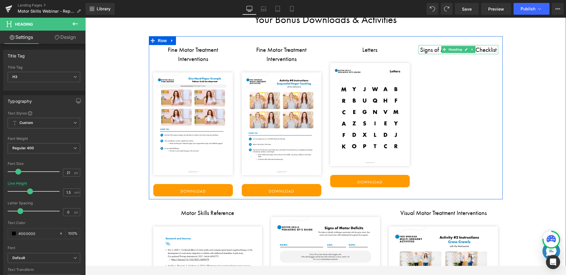
click at [433, 50] on h3 "Signs of Motor Deficits Checklist" at bounding box center [459, 49] width 80 height 9
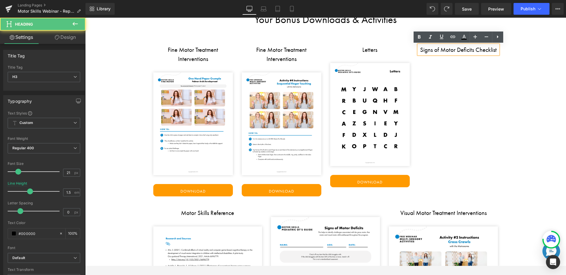
click at [457, 49] on h3 "Signs of Motor Deficits Checklist" at bounding box center [459, 49] width 80 height 9
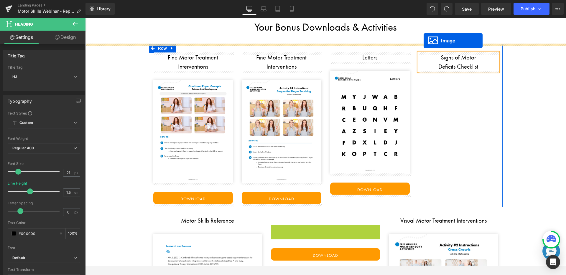
scroll to position [1125, 0]
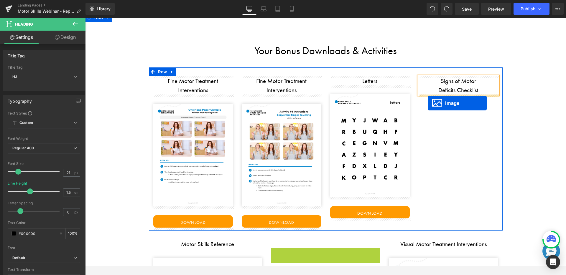
drag, startPoint x: 316, startPoint y: 248, endPoint x: 428, endPoint y: 103, distance: 182.9
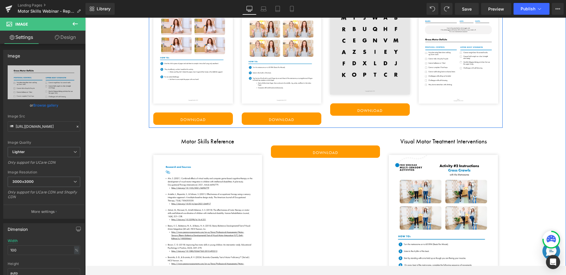
scroll to position [1247, 0]
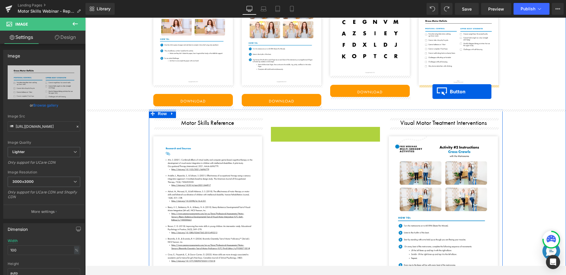
drag, startPoint x: 316, startPoint y: 132, endPoint x: 433, endPoint y: 92, distance: 123.7
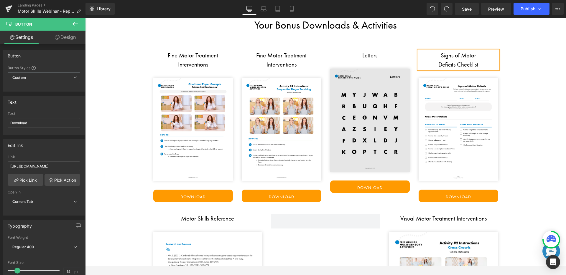
scroll to position [1160, 0]
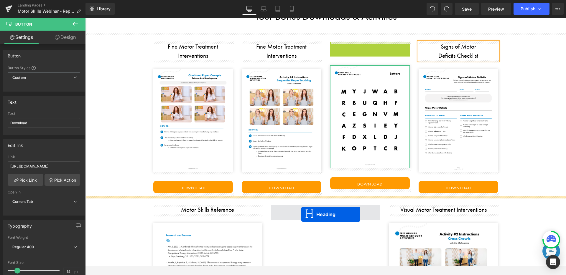
drag, startPoint x: 355, startPoint y: 46, endPoint x: 301, endPoint y: 215, distance: 177.2
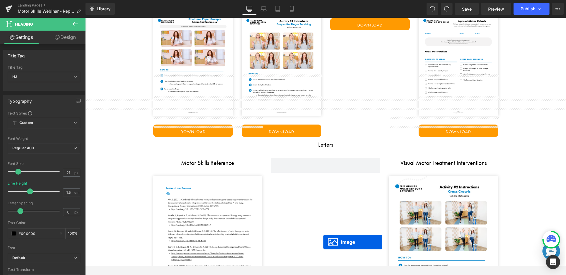
scroll to position [1257, 0]
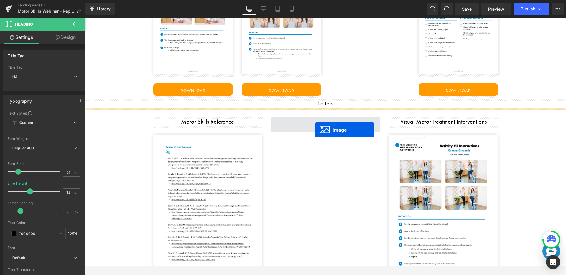
drag, startPoint x: 359, startPoint y: 114, endPoint x: 315, endPoint y: 130, distance: 46.7
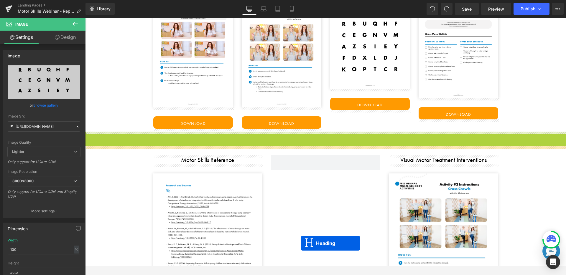
scroll to position [1260, 0]
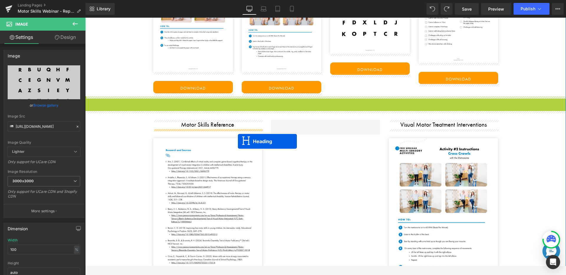
drag, startPoint x: 311, startPoint y: 190, endPoint x: 237, endPoint y: 134, distance: 93.4
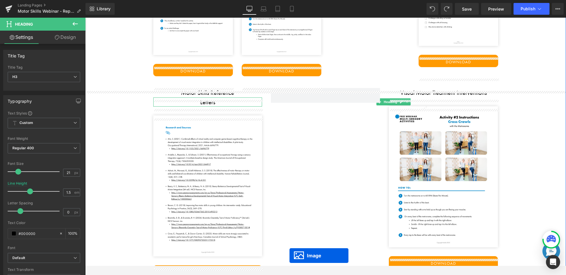
scroll to position [1306, 0]
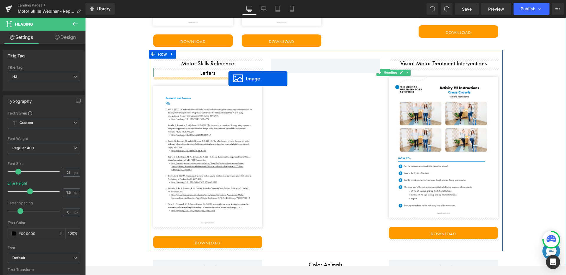
drag, startPoint x: 359, startPoint y: 91, endPoint x: 229, endPoint y: 79, distance: 130.9
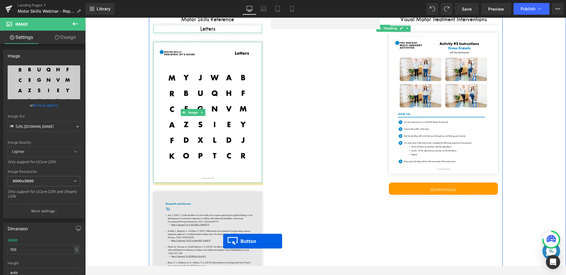
scroll to position [1357, 0]
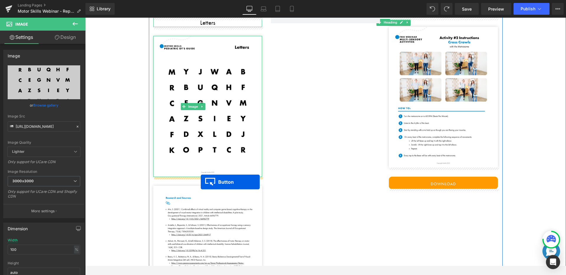
drag, startPoint x: 360, startPoint y: 129, endPoint x: 201, endPoint y: 182, distance: 167.9
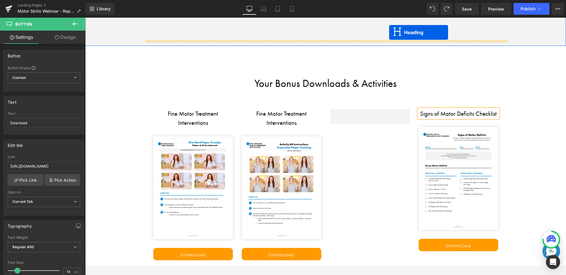
scroll to position [1051, 0]
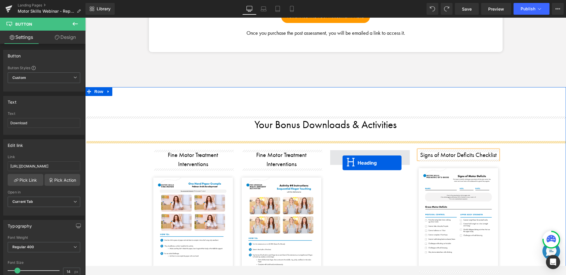
drag, startPoint x: 194, startPoint y: 88, endPoint x: 343, endPoint y: 157, distance: 163.4
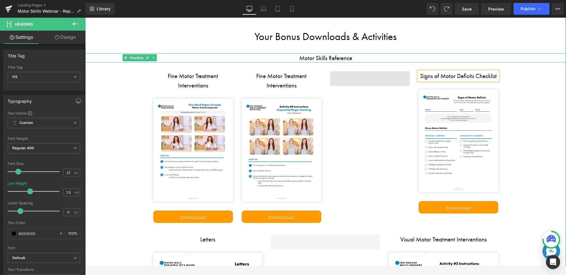
scroll to position [1119, 0]
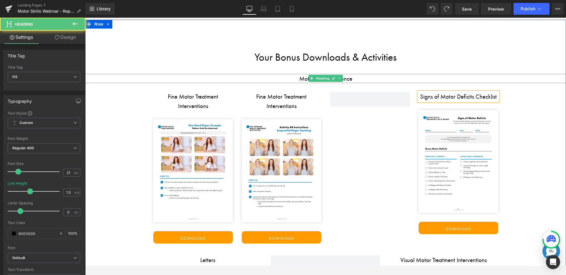
click at [126, 80] on h3 "Motor Skills Reference" at bounding box center [325, 78] width 481 height 9
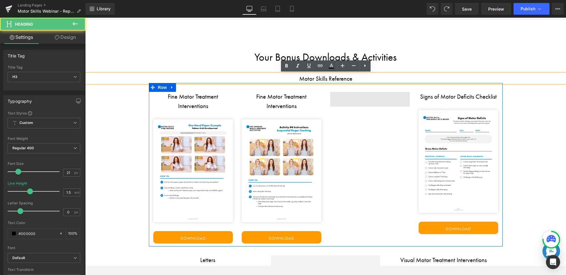
click at [361, 97] on span at bounding box center [370, 99] width 80 height 15
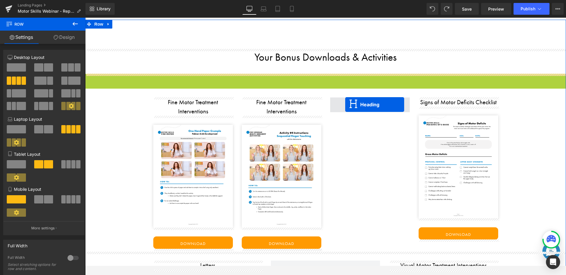
drag, startPoint x: 311, startPoint y: 78, endPoint x: 345, endPoint y: 105, distance: 43.1
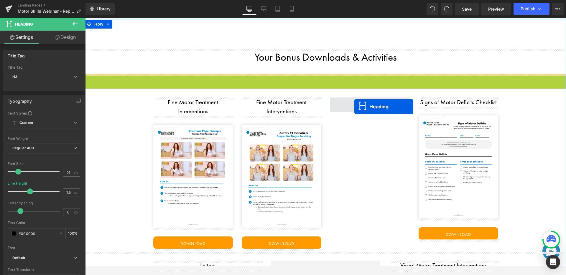
drag, startPoint x: 311, startPoint y: 79, endPoint x: 354, endPoint y: 107, distance: 51.2
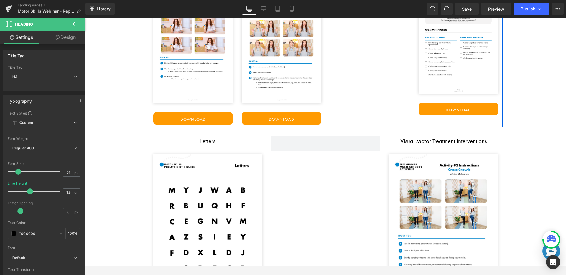
scroll to position [1243, 0]
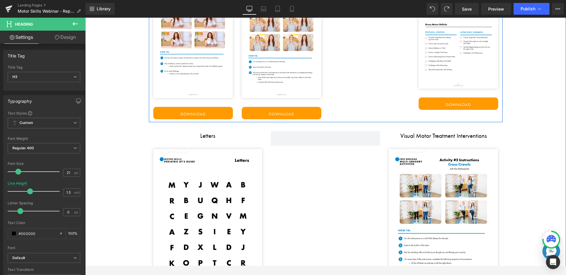
click at [354, 107] on div "Fine Motor Treatment Interventions Heading Image Download Button Fine Motor Tre…" at bounding box center [326, 41] width 354 height 164
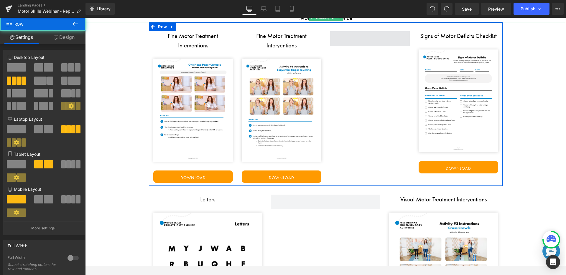
scroll to position [1153, 0]
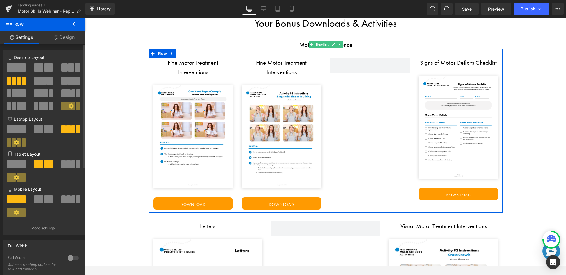
click at [71, 68] on span at bounding box center [71, 67] width 6 height 8
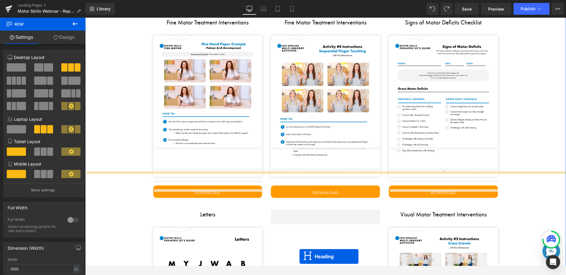
scroll to position [1275, 0]
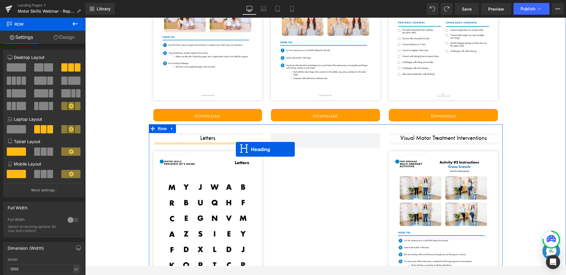
drag, startPoint x: 313, startPoint y: 78, endPoint x: 236, endPoint y: 150, distance: 105.4
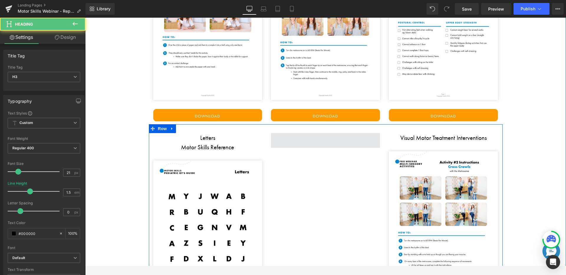
click at [324, 144] on span at bounding box center [325, 140] width 109 height 15
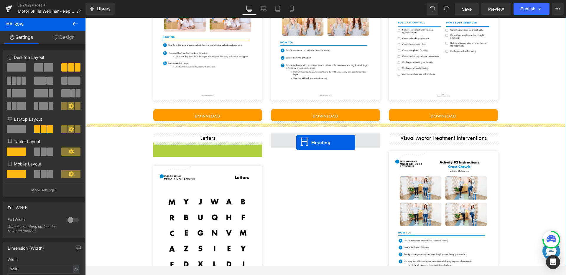
drag, startPoint x: 193, startPoint y: 147, endPoint x: 296, endPoint y: 143, distance: 103.6
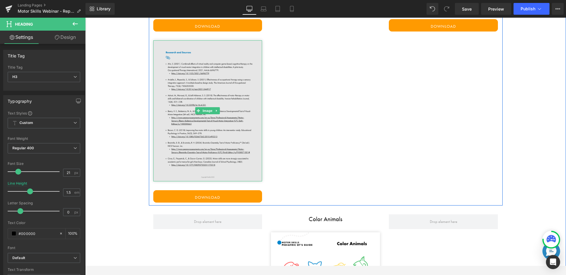
scroll to position [1553, 0]
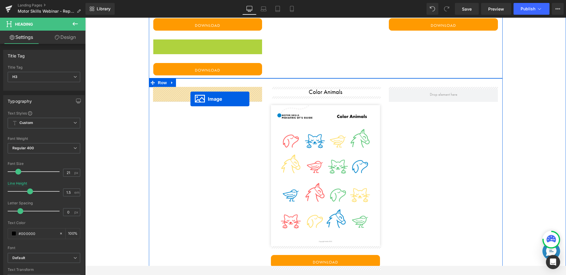
drag, startPoint x: 198, startPoint y: 109, endPoint x: 191, endPoint y: 99, distance: 12.3
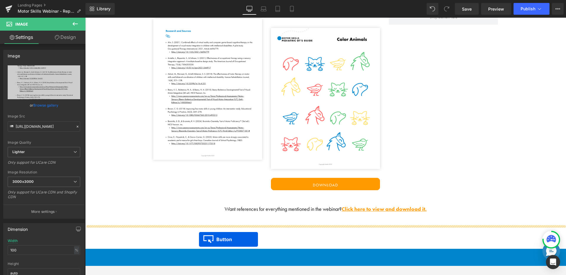
scroll to position [1662, 0]
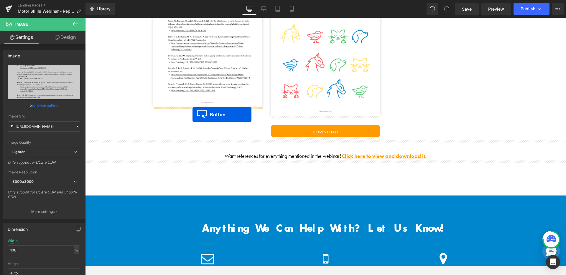
drag, startPoint x: 198, startPoint y: 125, endPoint x: 193, endPoint y: 115, distance: 11.5
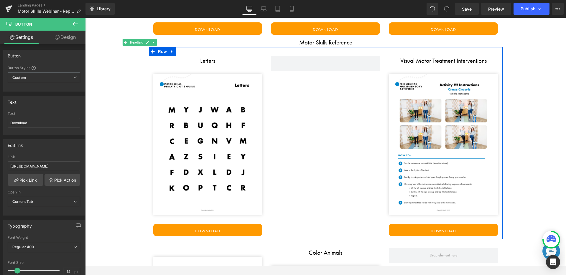
scroll to position [1316, 0]
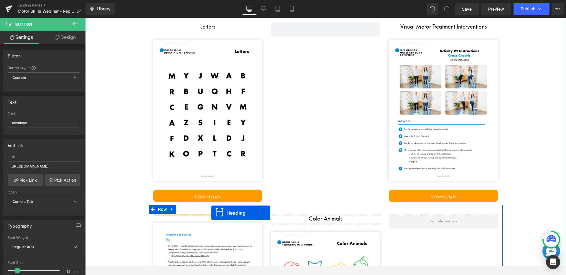
drag, startPoint x: 310, startPoint y: 72, endPoint x: 211, endPoint y: 213, distance: 172.4
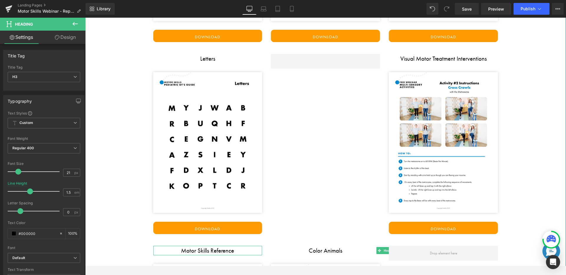
scroll to position [1350, 0]
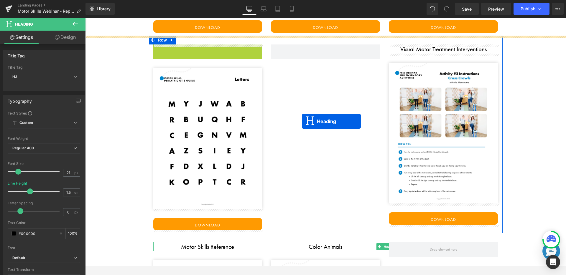
drag, startPoint x: 190, startPoint y: 49, endPoint x: 353, endPoint y: 186, distance: 213.5
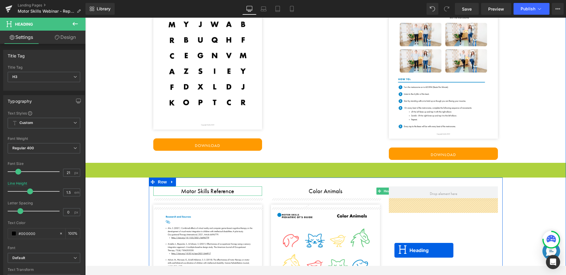
scroll to position [1450, 0]
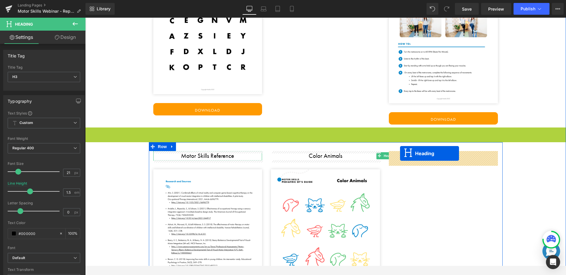
drag, startPoint x: 312, startPoint y: 232, endPoint x: 400, endPoint y: 154, distance: 117.8
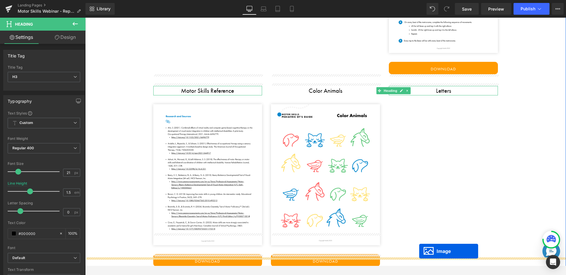
scroll to position [1547, 0]
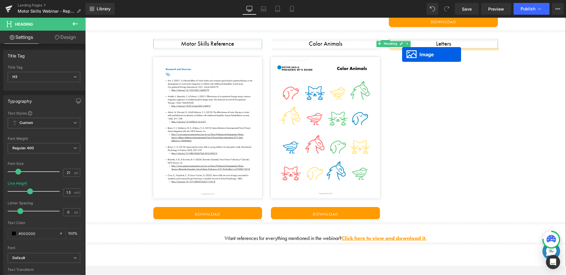
drag, startPoint x: 197, startPoint y: 150, endPoint x: 403, endPoint y: 54, distance: 226.6
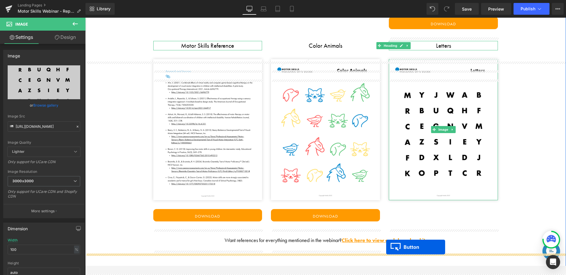
scroll to position [1604, 0]
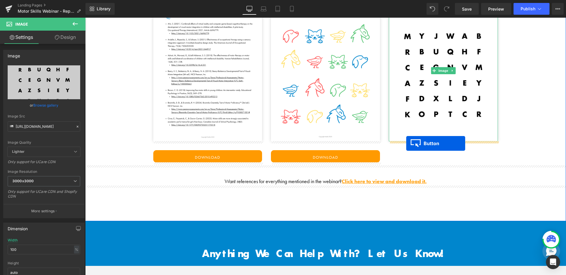
drag, startPoint x: 198, startPoint y: 69, endPoint x: 406, endPoint y: 144, distance: 221.3
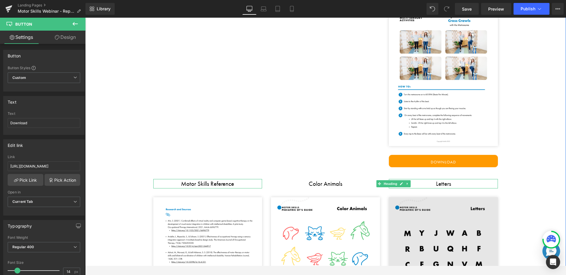
scroll to position [1407, 0]
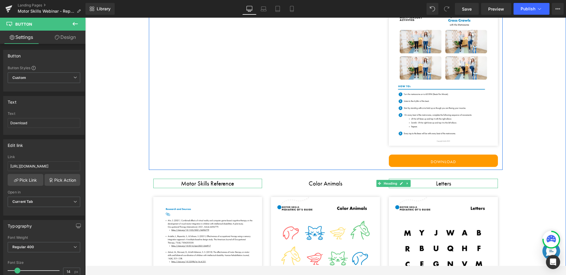
click at [304, 134] on div "Visual Motor Treatment Interventions Heading Image Download Button Row" at bounding box center [326, 74] width 354 height 192
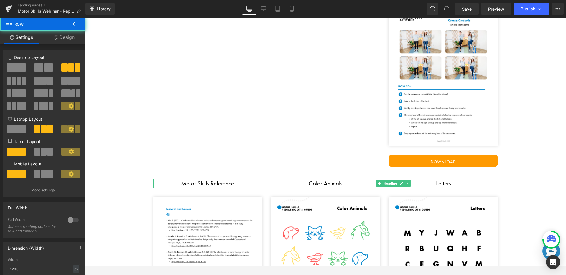
click at [120, 162] on div "Your Bonus Downloads & Activities Heading Fine Motor Treatment Interventions He…" at bounding box center [325, 72] width 481 height 622
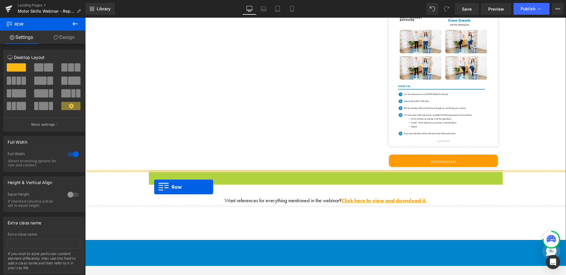
scroll to position [1399, 0]
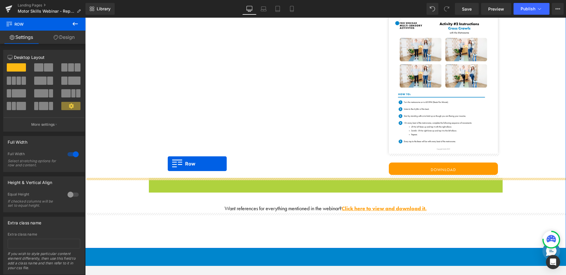
drag, startPoint x: 151, startPoint y: 173, endPoint x: 168, endPoint y: 164, distance: 19.1
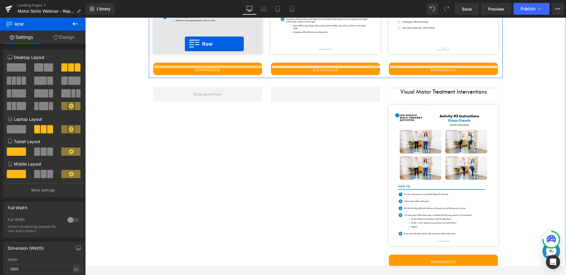
scroll to position [1254, 0]
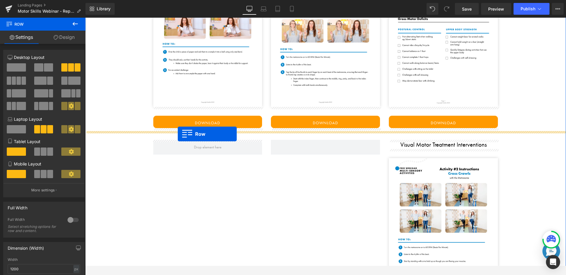
drag, startPoint x: 155, startPoint y: 235, endPoint x: 178, endPoint y: 134, distance: 103.2
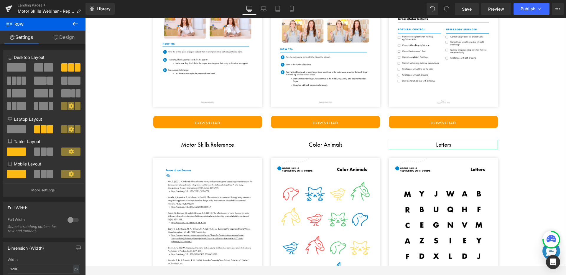
click at [504, 123] on div "Your Bonus Downloads & Activities Heading Fine Motor Treatment Interventions He…" at bounding box center [325, 225] width 481 height 622
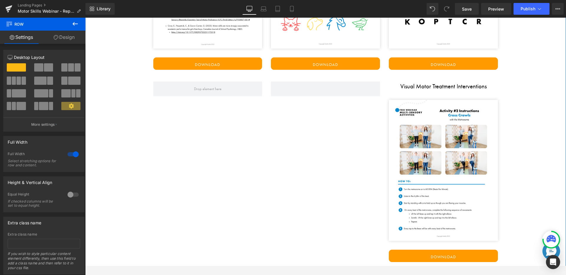
scroll to position [1523, 0]
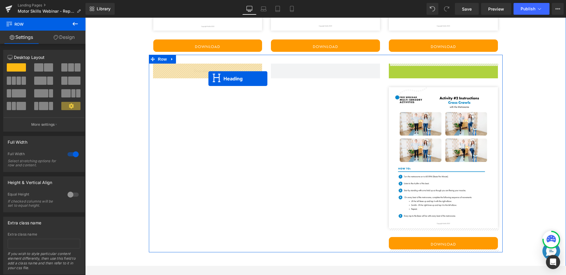
drag, startPoint x: 431, startPoint y: 68, endPoint x: 208, endPoint y: 76, distance: 223.7
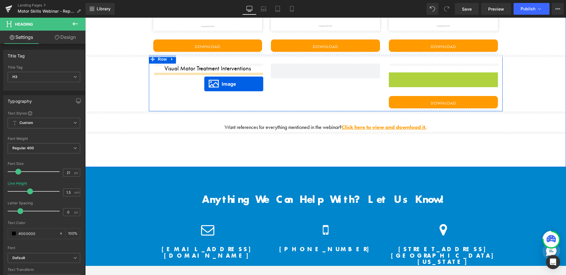
drag, startPoint x: 436, startPoint y: 145, endPoint x: 205, endPoint y: 82, distance: 238.9
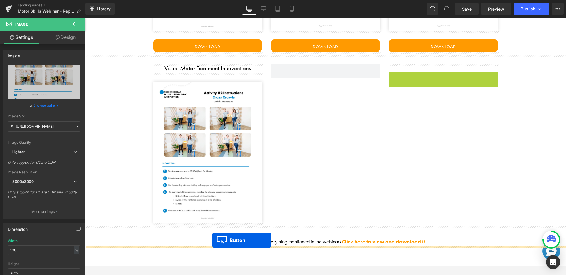
scroll to position [1576, 0]
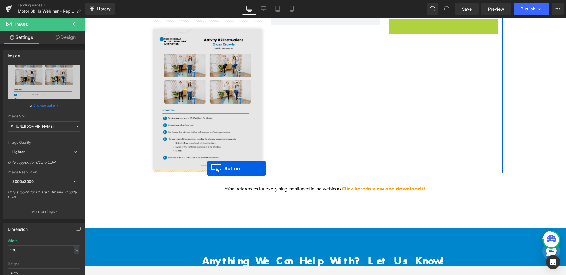
drag, startPoint x: 435, startPoint y: 78, endPoint x: 207, endPoint y: 170, distance: 245.2
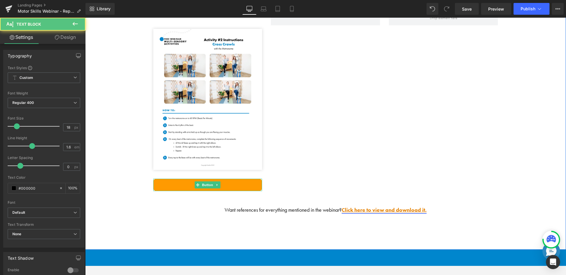
click at [373, 212] on link "Click here to view and download it." at bounding box center [384, 210] width 85 height 7
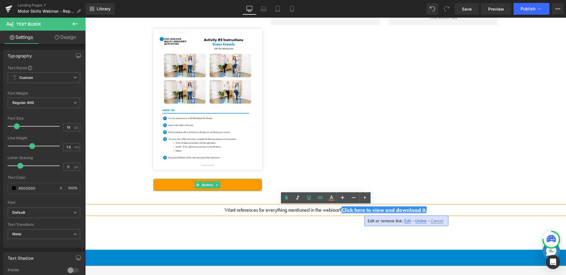
click at [409, 222] on span "Edit" at bounding box center [407, 221] width 7 height 5
click at [475, 7] on link "Save" at bounding box center [467, 9] width 24 height 12
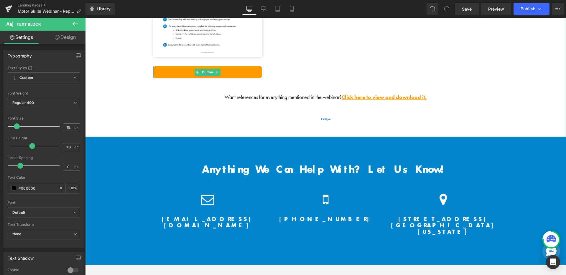
scroll to position [1685, 0]
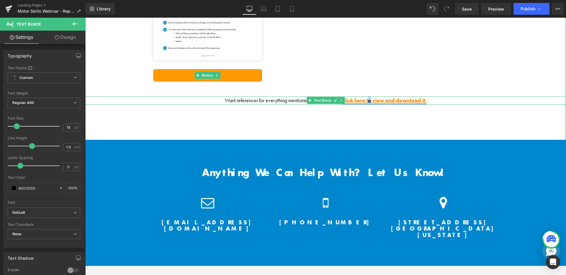
drag, startPoint x: 430, startPoint y: 99, endPoint x: 344, endPoint y: 100, distance: 85.8
click at [344, 100] on div "Want references for everything mentioned in the webinar? Click here to view and…" at bounding box center [325, 100] width 481 height 9
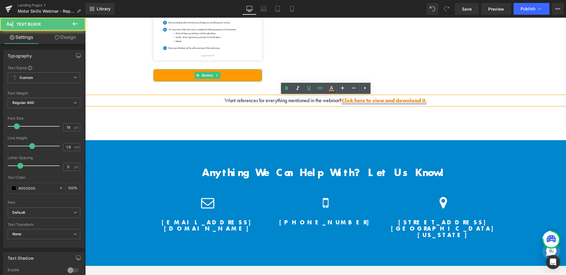
click at [354, 101] on link "Click here to view and download it." at bounding box center [384, 100] width 85 height 7
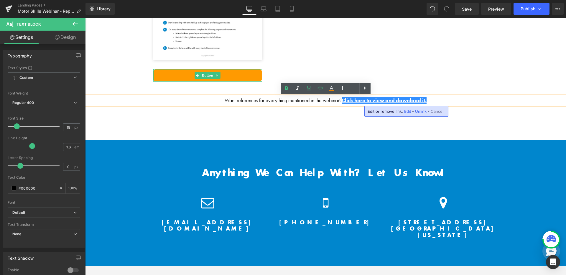
click at [410, 111] on span "Edit" at bounding box center [407, 111] width 7 height 5
click at [398, 112] on input "[URL][DOMAIN_NAME]" at bounding box center [401, 113] width 91 height 15
paste input "Motor_Skills_Free_Webinar_1_-compressed.pdf?v=175589609"
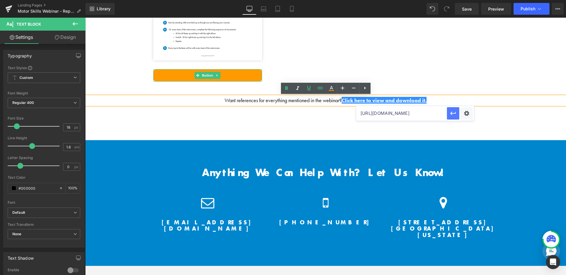
scroll to position [0, 0]
click at [457, 118] on button "button" at bounding box center [453, 113] width 12 height 12
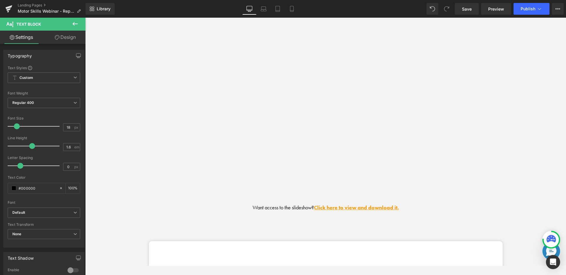
scroll to position [726, 0]
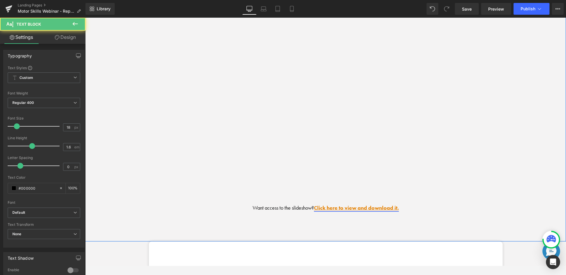
click at [378, 210] on link "Click here to view and download it." at bounding box center [356, 208] width 85 height 7
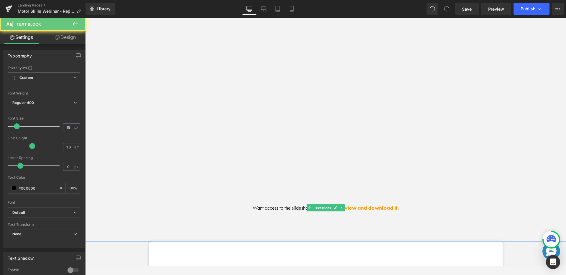
click at [405, 210] on p "Want access to the slideshow? Click here to view and download it." at bounding box center [325, 208] width 481 height 9
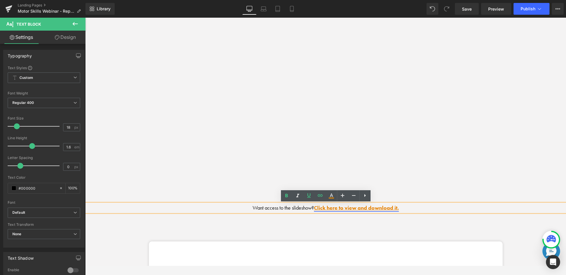
click at [397, 208] on link "Click here to view and download it." at bounding box center [356, 208] width 85 height 7
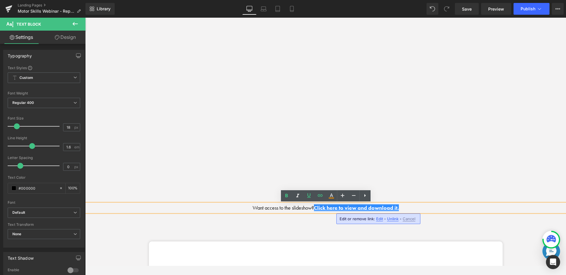
click at [381, 220] on span "Edit" at bounding box center [379, 219] width 7 height 5
click at [361, 222] on input "[URL][DOMAIN_NAME]" at bounding box center [373, 221] width 91 height 15
paste input "otor_Skills_Free_Webinar_1_-compressed.pdf?v=175589609"
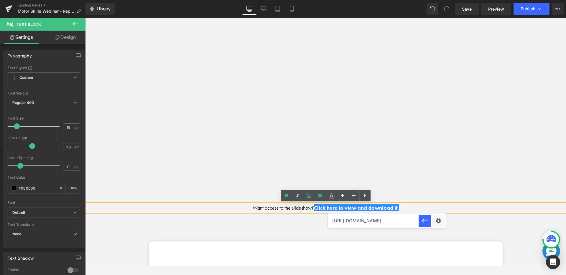
scroll to position [0, 161]
type input "[URL][DOMAIN_NAME]"
click at [426, 220] on icon "button" at bounding box center [424, 221] width 7 height 7
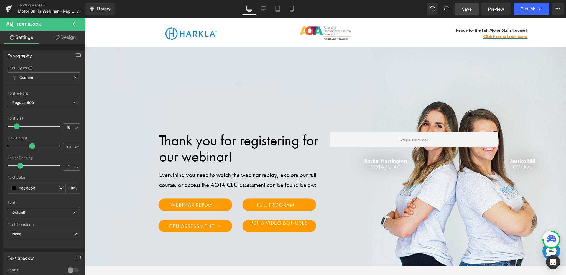
click at [475, 12] on link "Save" at bounding box center [467, 9] width 24 height 12
